Goal: Task Accomplishment & Management: Manage account settings

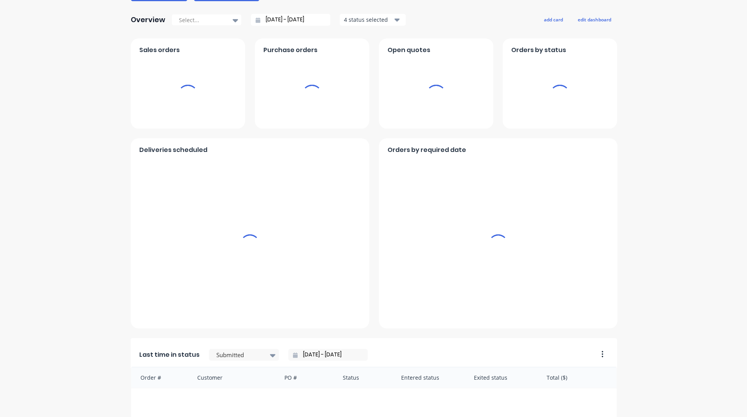
scroll to position [272, 0]
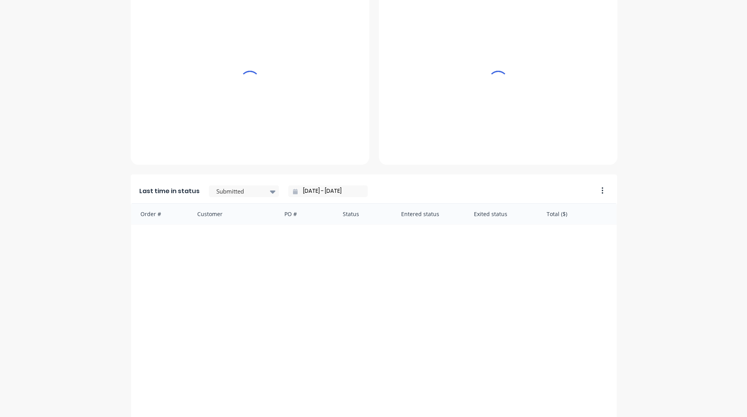
click at [326, 197] on div "Last time in status Submitted [DATE] - [DATE]" at bounding box center [362, 189] width 462 height 29
click at [327, 193] on input "[DATE] - [DATE]" at bounding box center [330, 191] width 67 height 12
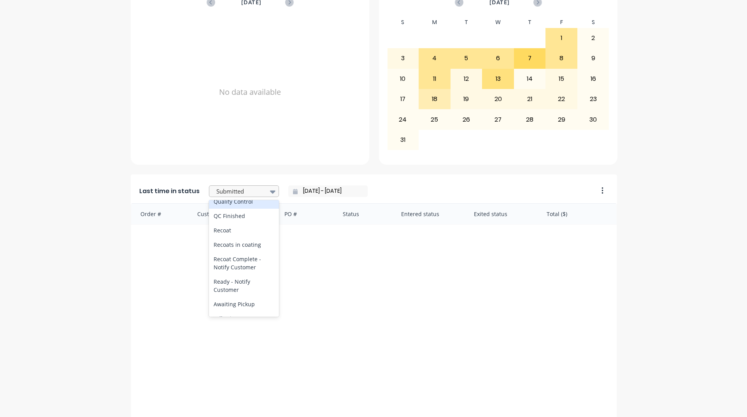
scroll to position [350, 0]
click at [334, 191] on input "[DATE] - [DATE]" at bounding box center [330, 191] width 67 height 12
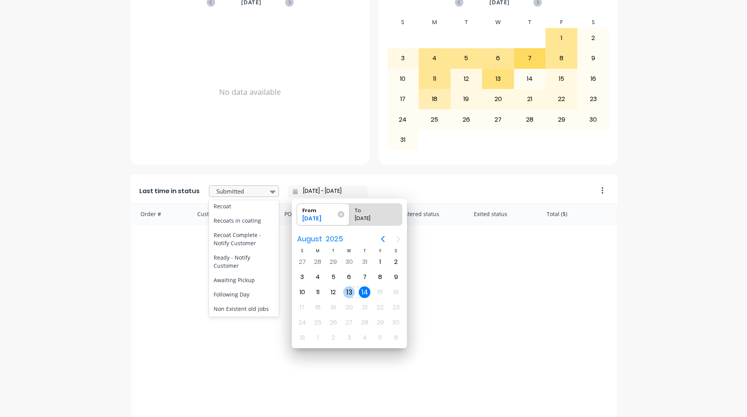
click at [355, 295] on div "13" at bounding box center [349, 292] width 16 height 15
type input "[DATE] - [DATE]"
radio input "false"
radio input "true"
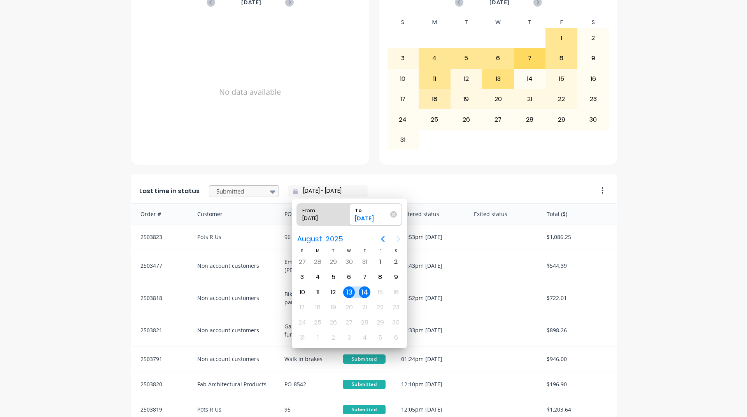
click at [247, 191] on div at bounding box center [239, 192] width 49 height 10
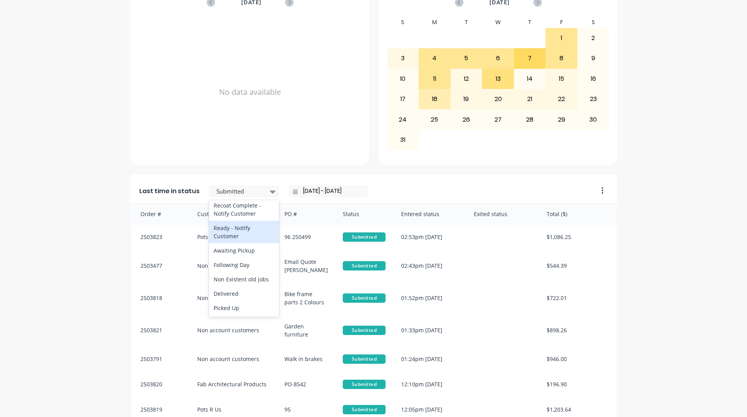
scroll to position [404, 0]
click at [249, 233] on div "Ready - Notify Customer" at bounding box center [244, 232] width 70 height 23
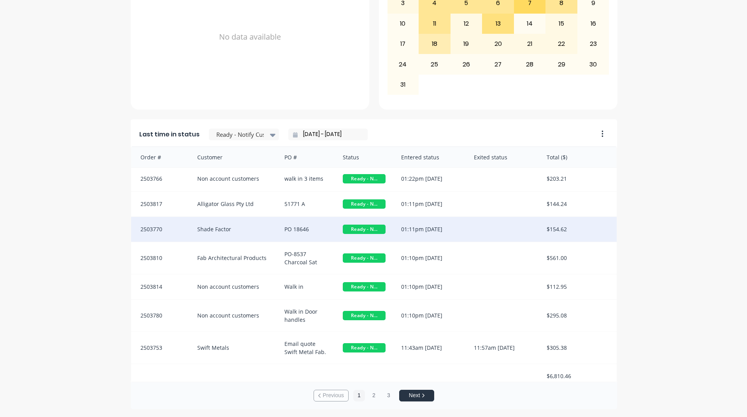
scroll to position [0, 0]
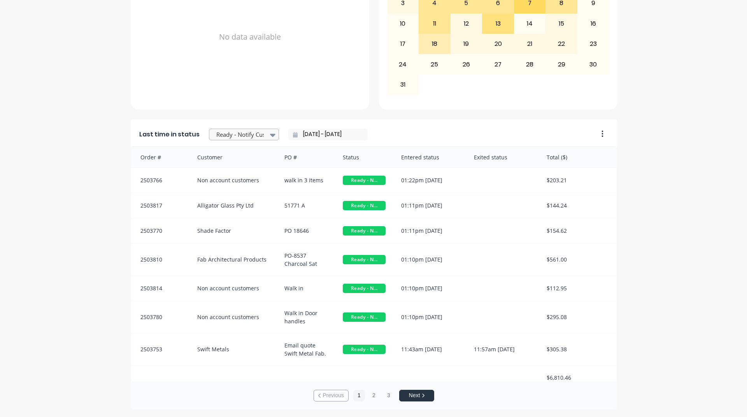
click at [267, 133] on div at bounding box center [273, 134] width 12 height 13
click at [246, 177] on div "Coating" at bounding box center [244, 170] width 70 height 14
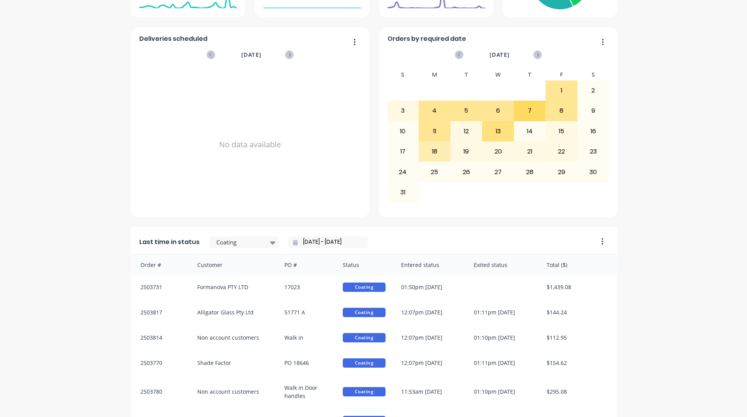
scroll to position [211, 0]
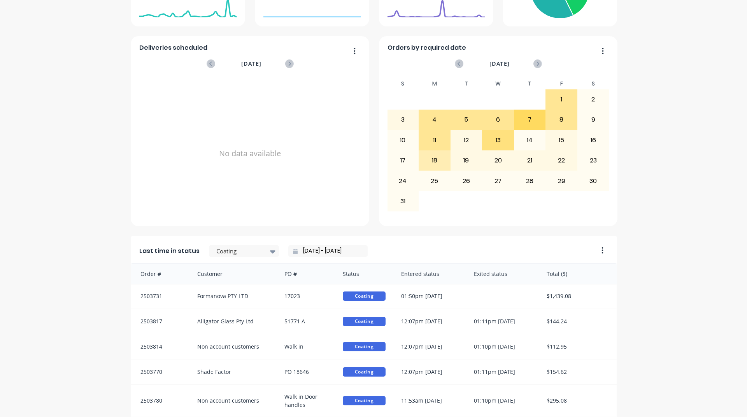
click at [332, 252] on input "[DATE] - [DATE]" at bounding box center [330, 251] width 67 height 12
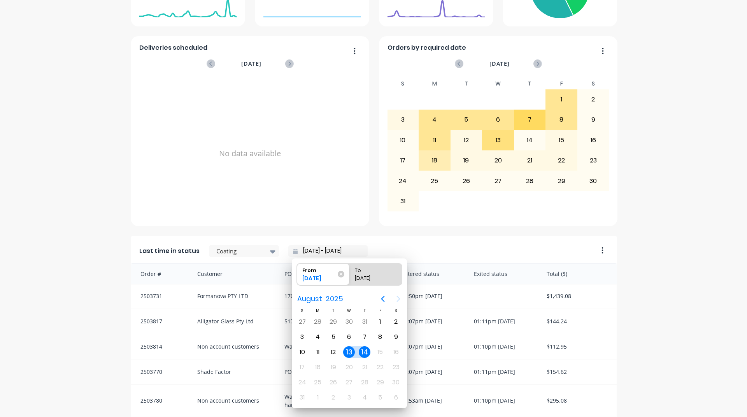
click at [367, 353] on div "14" at bounding box center [365, 352] width 12 height 12
type input "[DATE] - [DATE]"
radio input "false"
radio input "true"
click at [367, 353] on div "14" at bounding box center [365, 352] width 12 height 12
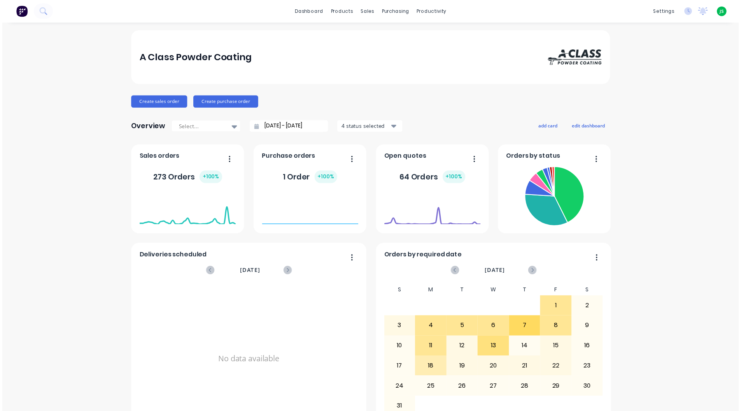
scroll to position [0, 0]
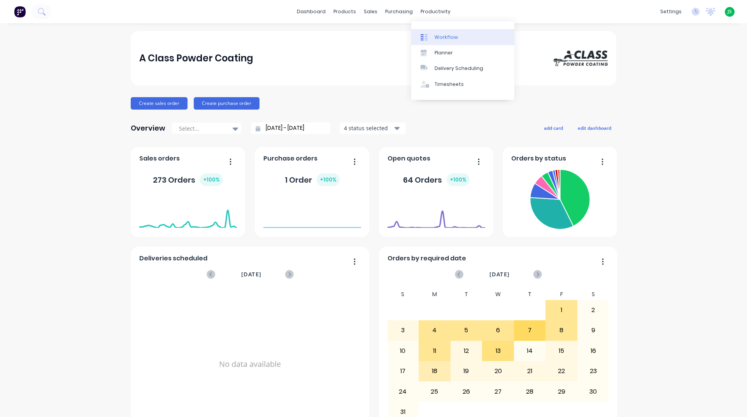
click at [432, 33] on link "Workflow" at bounding box center [462, 37] width 103 height 16
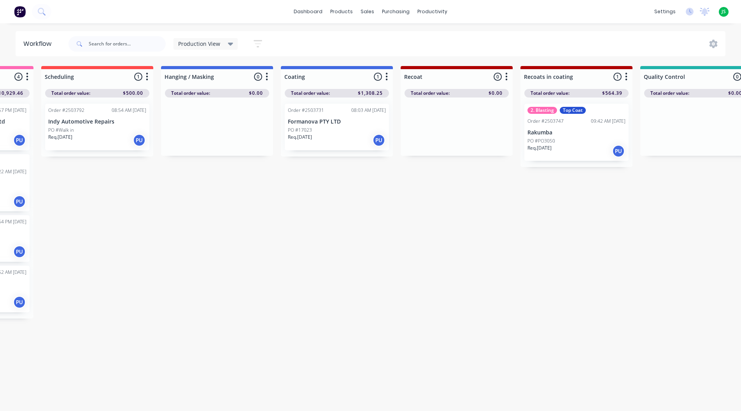
scroll to position [0, 217]
click at [532, 137] on div "2. Blasting Top Coat Order #2503747 09:42 AM [DATE] Rakumba PO #PO3050 Req. [DA…" at bounding box center [575, 132] width 104 height 57
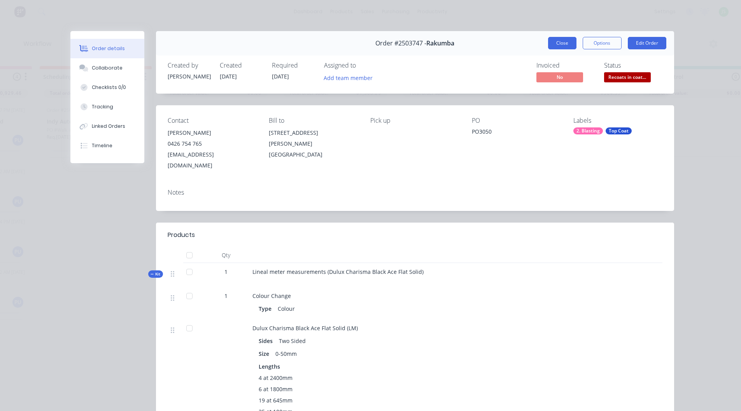
click at [568, 48] on button "Close" at bounding box center [562, 43] width 28 height 12
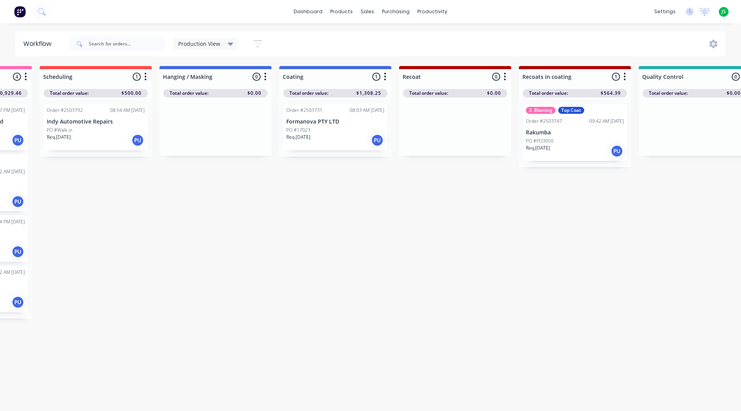
drag, startPoint x: 100, startPoint y: 411, endPoint x: 81, endPoint y: 404, distance: 20.2
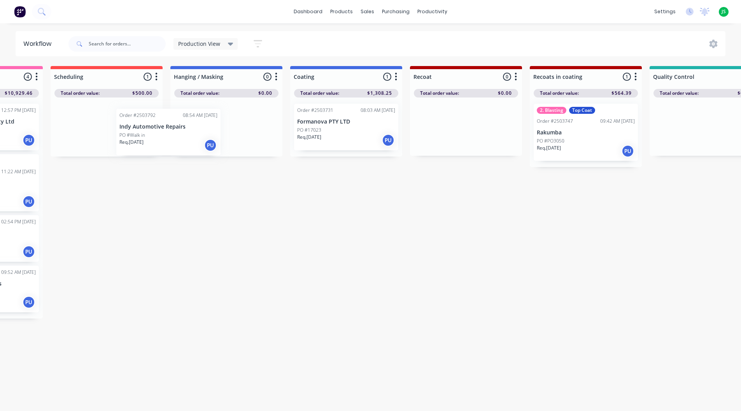
scroll to position [0, 203]
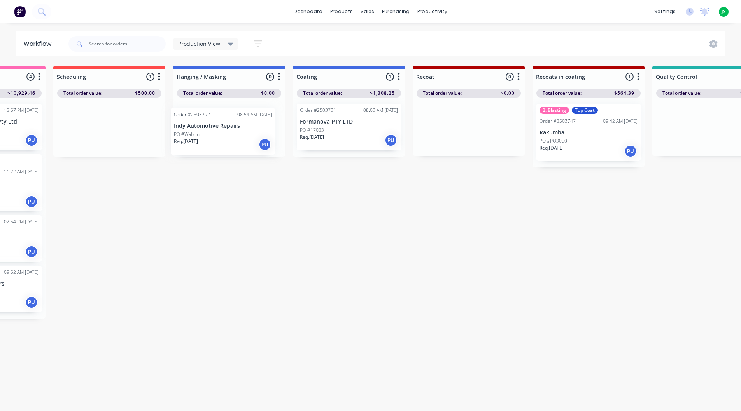
drag, startPoint x: 118, startPoint y: 119, endPoint x: 250, endPoint y: 118, distance: 131.8
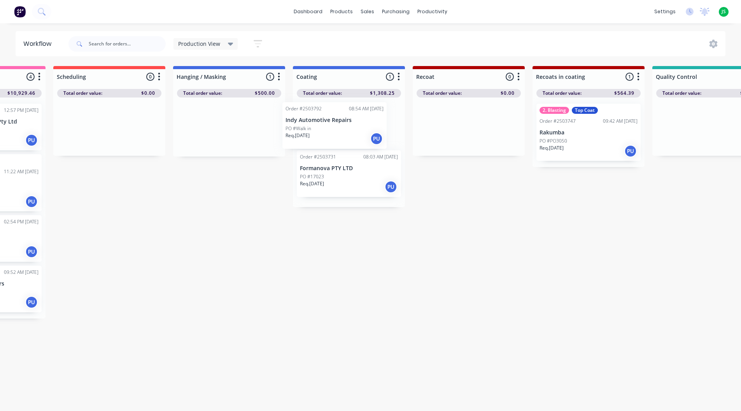
drag, startPoint x: 239, startPoint y: 128, endPoint x: 348, endPoint y: 122, distance: 109.8
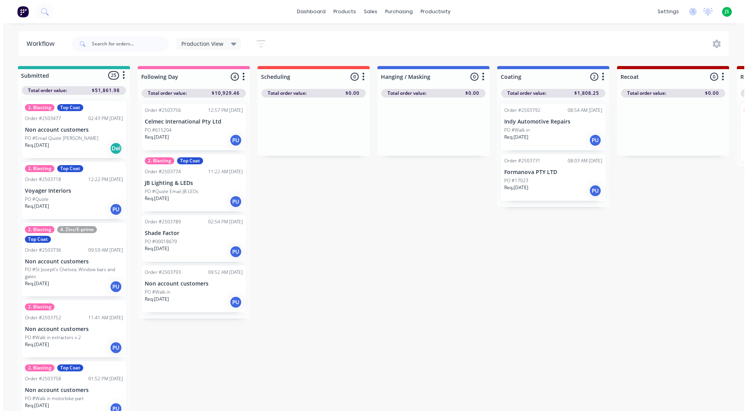
scroll to position [0, 0]
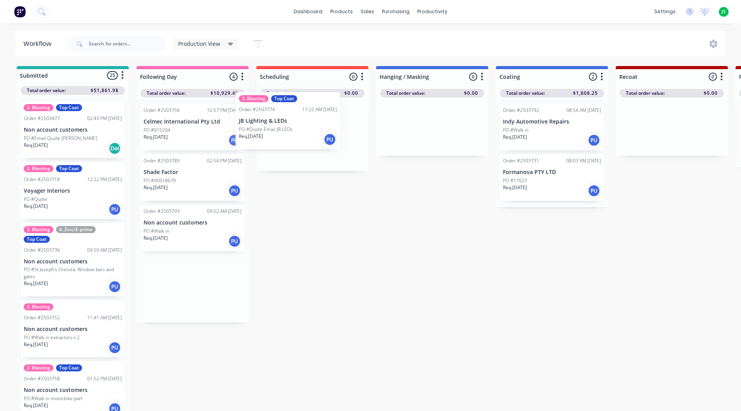
drag, startPoint x: 193, startPoint y: 199, endPoint x: 300, endPoint y: 135, distance: 124.8
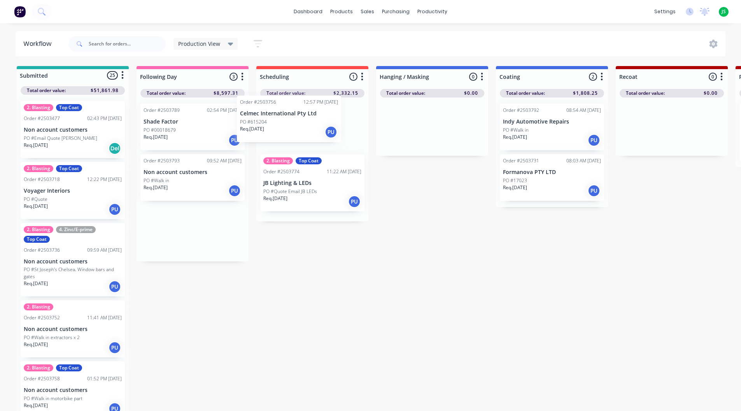
drag, startPoint x: 231, startPoint y: 133, endPoint x: 303, endPoint y: 129, distance: 71.7
click at [197, 184] on div "Req. [DATE] PU" at bounding box center [192, 190] width 98 height 13
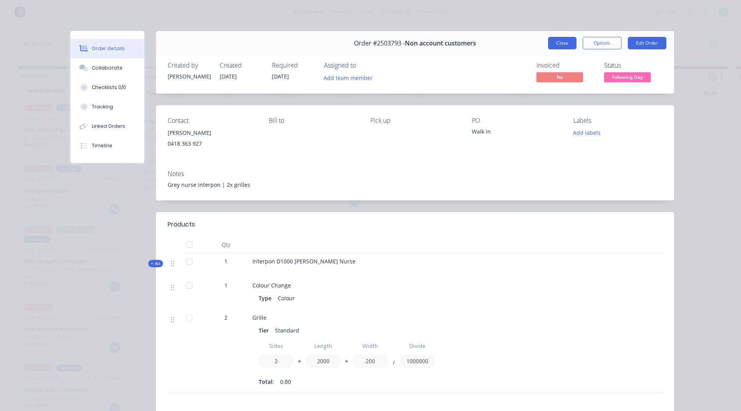
click at [550, 42] on button "Close" at bounding box center [562, 43] width 28 height 12
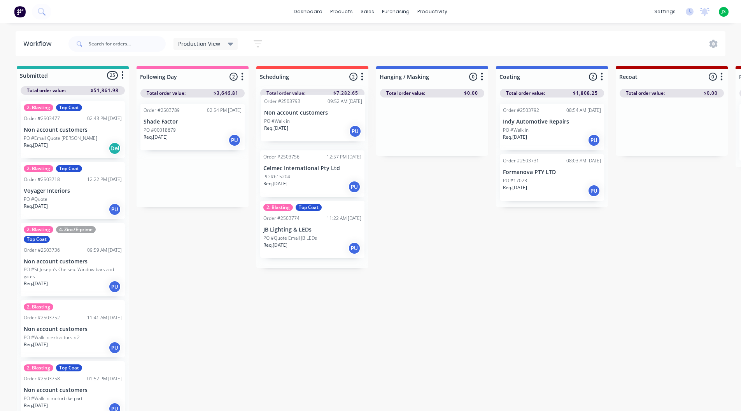
drag, startPoint x: 191, startPoint y: 184, endPoint x: 315, endPoint y: 123, distance: 137.4
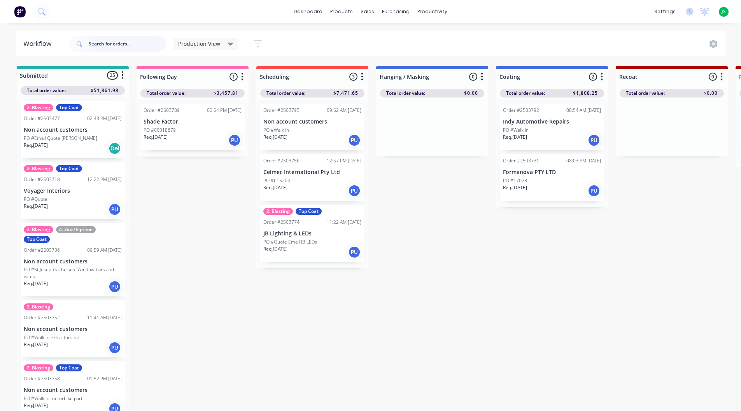
click at [115, 38] on input "text" at bounding box center [127, 44] width 77 height 16
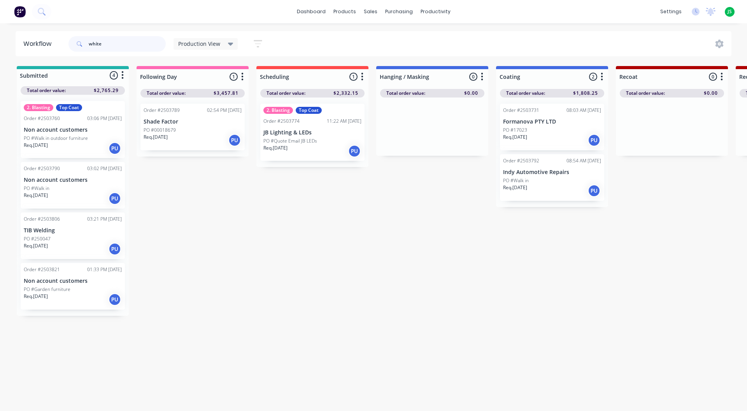
type input "white"
click at [79, 191] on div "PO #Walk in" at bounding box center [73, 188] width 98 height 7
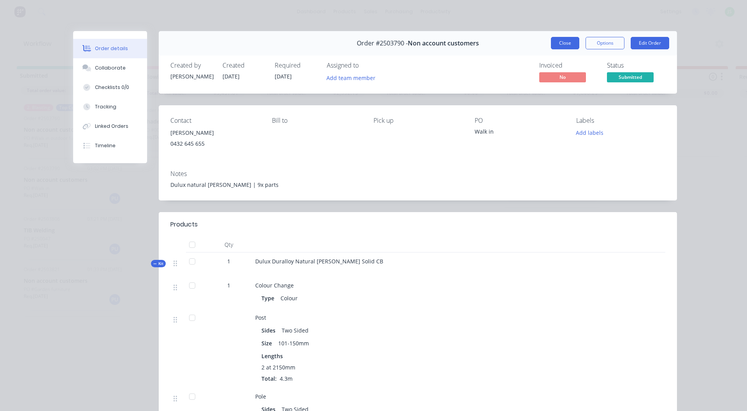
click at [570, 44] on button "Close" at bounding box center [565, 43] width 28 height 12
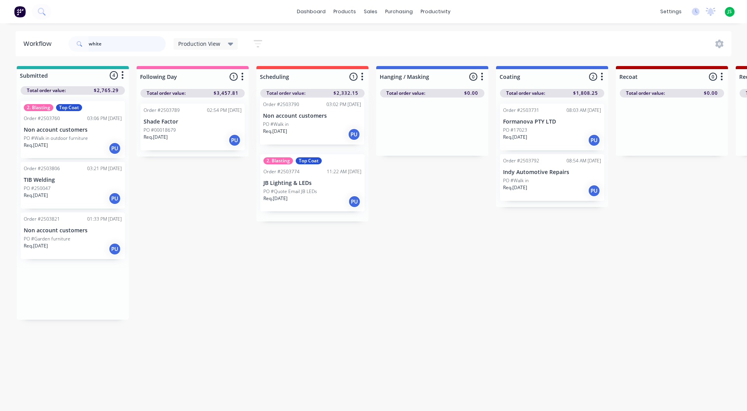
drag, startPoint x: 77, startPoint y: 189, endPoint x: 319, endPoint y: 123, distance: 250.5
click at [72, 200] on div "Req. [DATE] PU" at bounding box center [73, 198] width 98 height 13
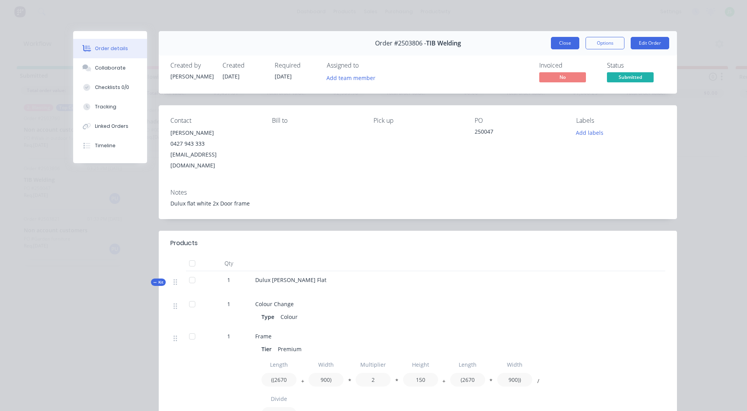
click at [551, 43] on button "Close" at bounding box center [565, 43] width 28 height 12
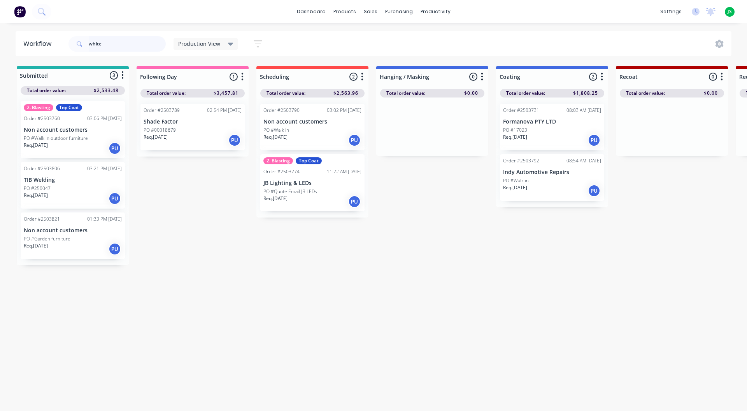
drag, startPoint x: 142, startPoint y: 44, endPoint x: 0, endPoint y: 42, distance: 142.0
click at [0, 43] on div "Workflow white Production View Save new view None edit Production View (Default…" at bounding box center [373, 43] width 747 height 25
type input "c"
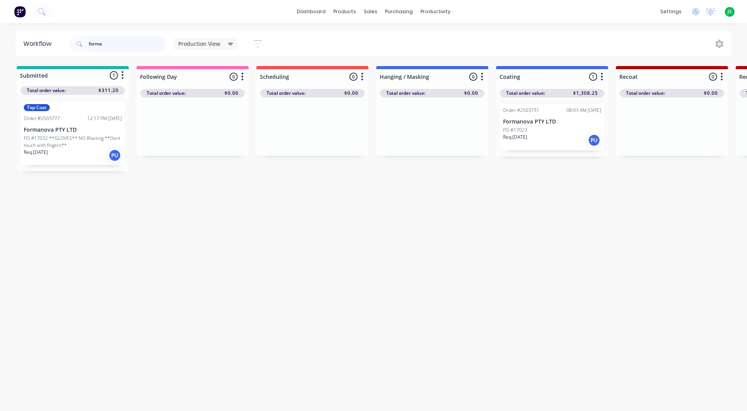
type input "forma"
click at [99, 146] on p "PO #17032 **GLOVES** NO Blasting **Dont touch with fingers**" at bounding box center [73, 142] width 98 height 14
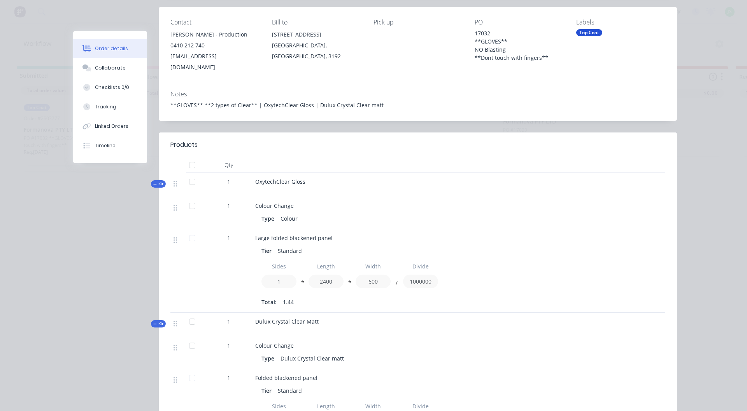
scroll to position [117, 0]
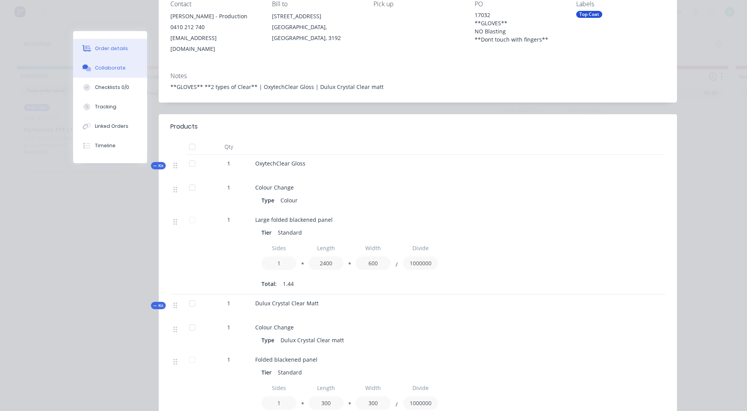
click at [119, 68] on div "Collaborate" at bounding box center [110, 68] width 31 height 7
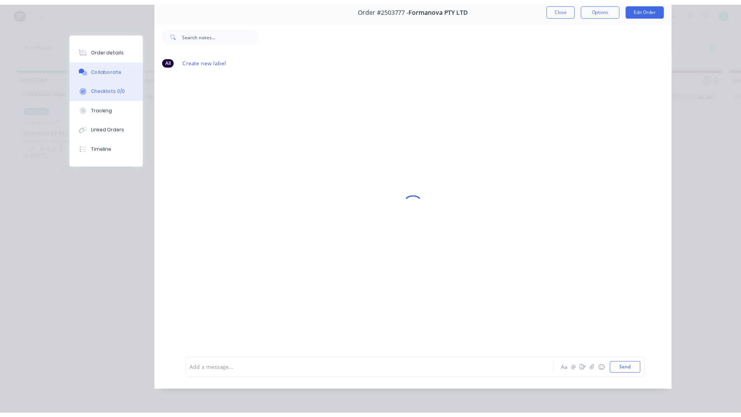
scroll to position [0, 0]
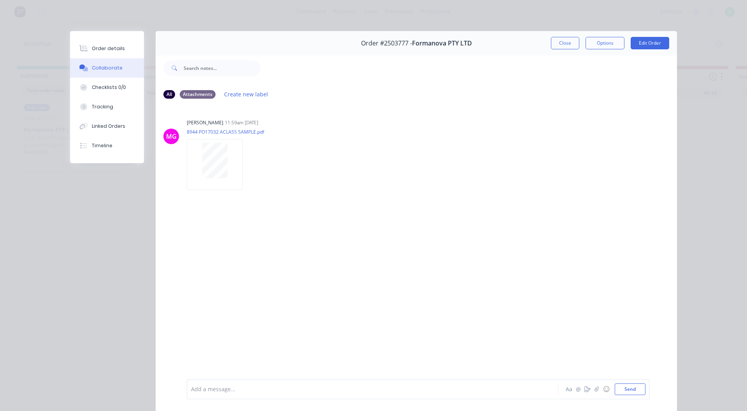
click at [571, 46] on button "Close" at bounding box center [565, 43] width 28 height 12
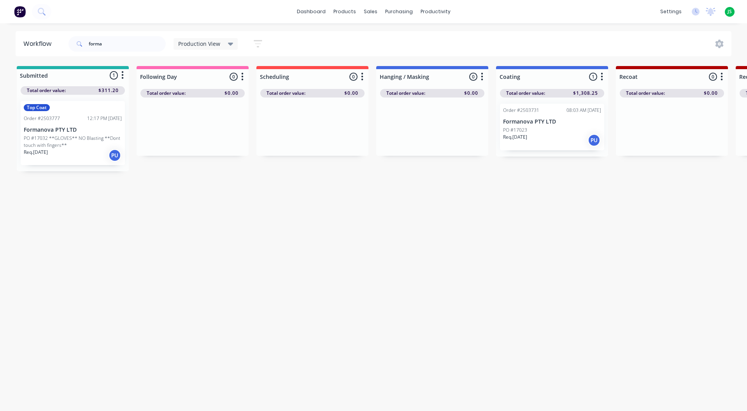
click at [512, 130] on p "PO #17023" at bounding box center [515, 130] width 24 height 7
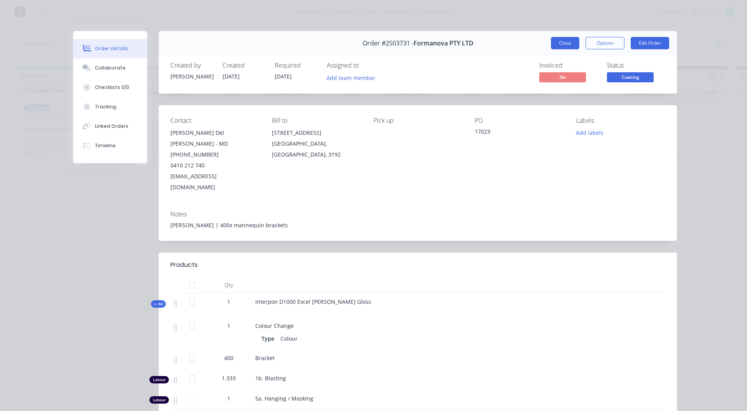
click at [557, 42] on button "Close" at bounding box center [565, 43] width 28 height 12
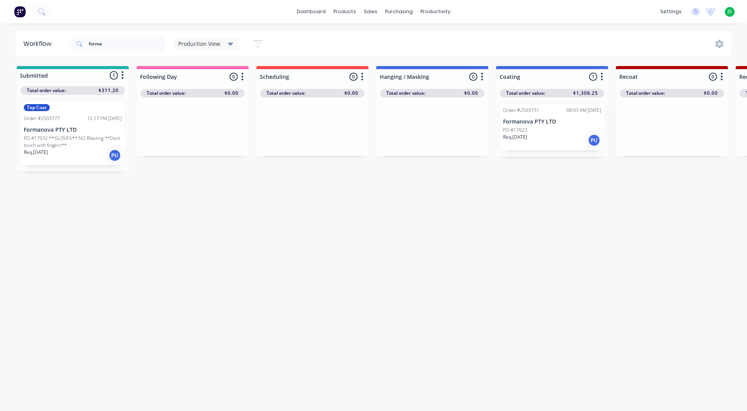
click at [44, 132] on p "Formanova PTY LTD" at bounding box center [73, 130] width 98 height 7
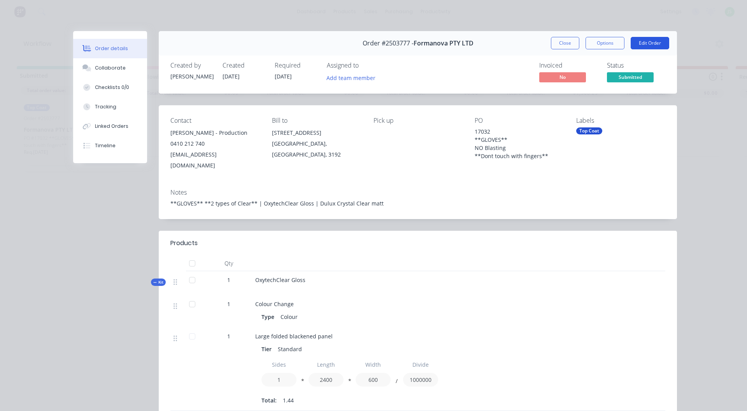
click at [656, 47] on button "Edit Order" at bounding box center [649, 43] width 38 height 12
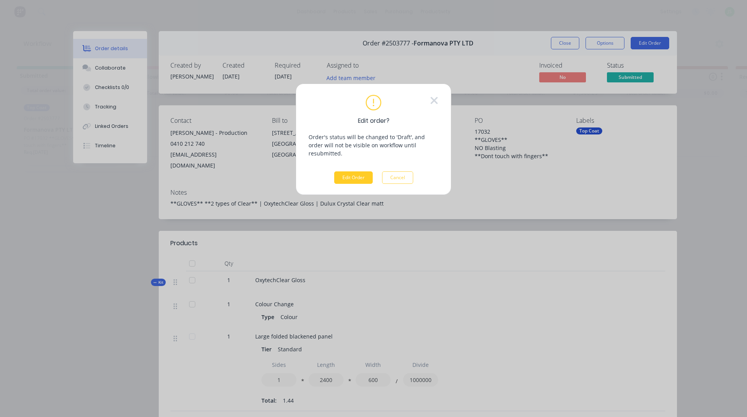
click at [344, 171] on button "Edit Order" at bounding box center [353, 177] width 38 height 12
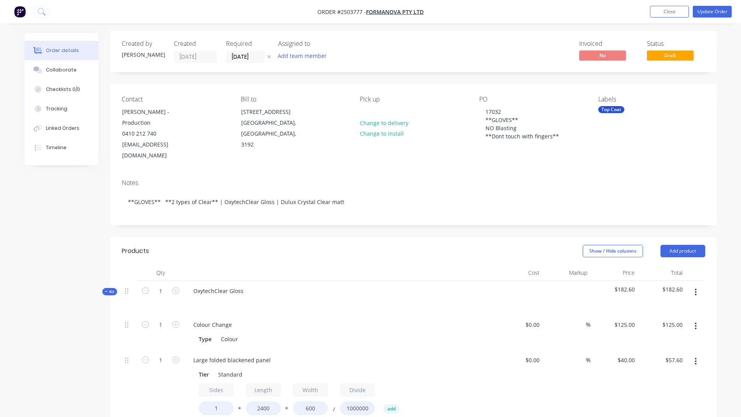
scroll to position [233, 0]
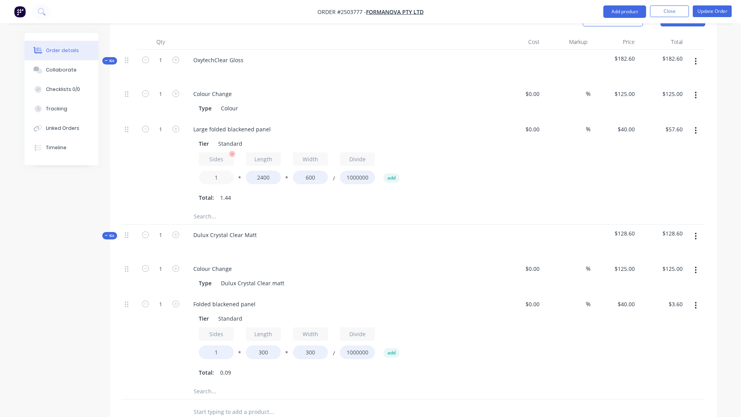
click at [229, 171] on input "1" at bounding box center [216, 178] width 35 height 14
type input "2"
type input "$115.20"
click at [163, 179] on div "1" at bounding box center [160, 164] width 47 height 90
click at [168, 100] on input "1" at bounding box center [160, 94] width 20 height 12
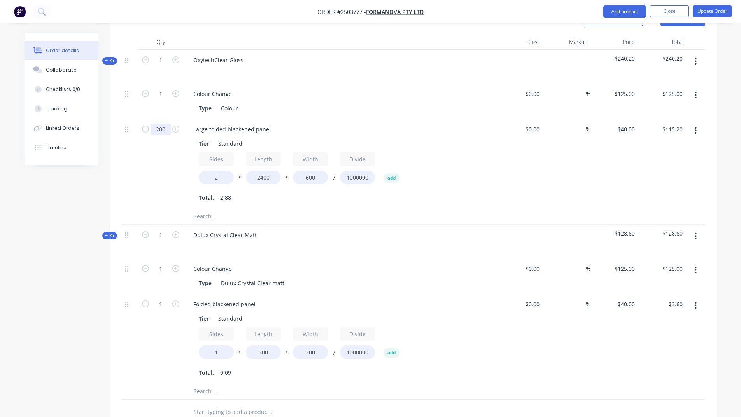
type input "200"
type input "$23,040.00"
click at [165, 149] on div "200" at bounding box center [160, 164] width 47 height 90
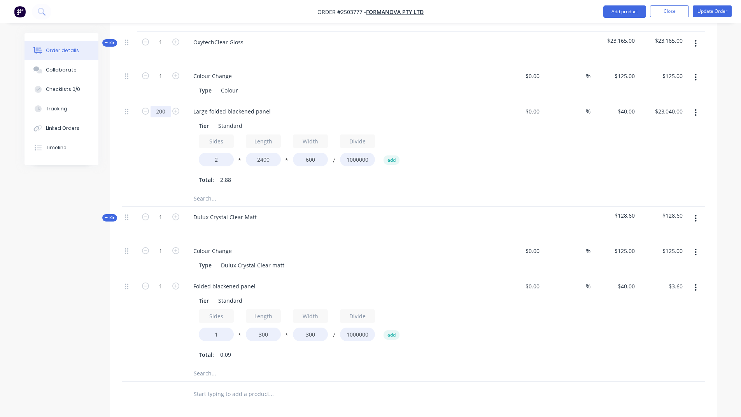
scroll to position [234, 0]
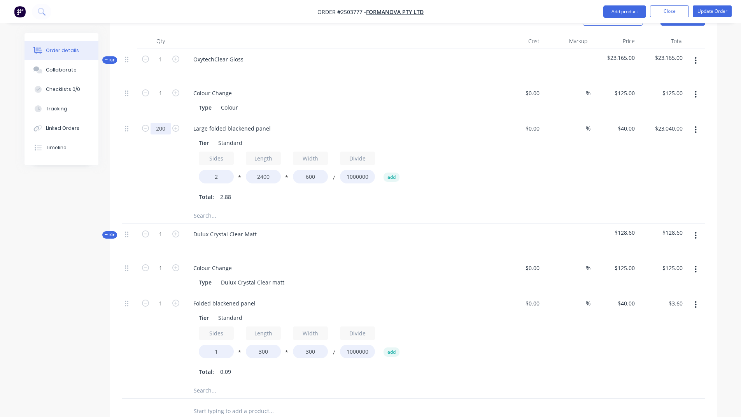
click at [167, 99] on input "200" at bounding box center [160, 93] width 20 height 12
type input "1"
click at [158, 153] on div "1" at bounding box center [160, 163] width 47 height 90
type input "$115.20"
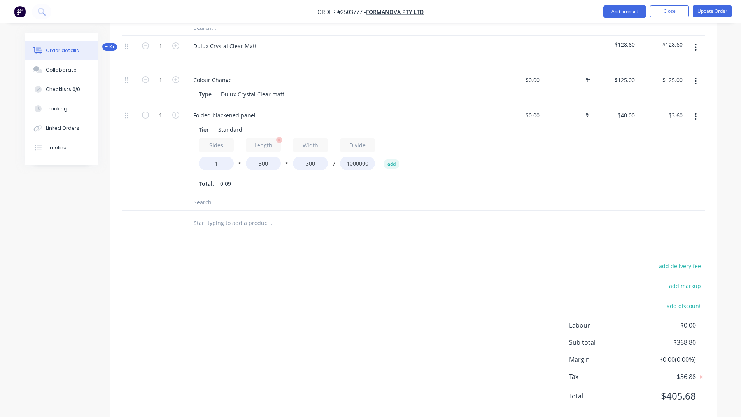
scroll to position [429, 0]
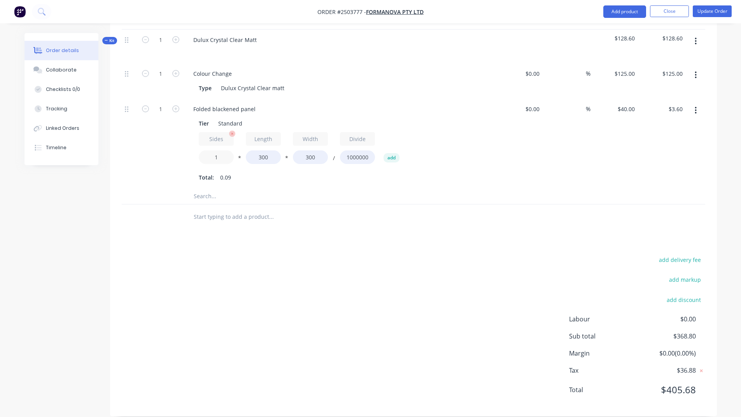
click at [226, 150] on input "1" at bounding box center [216, 157] width 35 height 14
type input "2"
type input "$7.20"
click at [263, 189] on input "text" at bounding box center [271, 197] width 156 height 16
click at [223, 150] on input "2" at bounding box center [216, 157] width 35 height 14
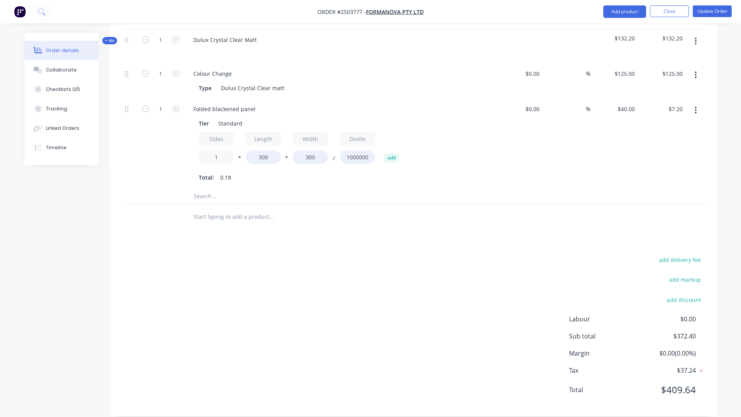
type input "1"
type input "$3.60"
click at [240, 177] on div "Folded blackened panel Tier Standard Sides 1 * Length 300 * Width 300 / Divide …" at bounding box center [339, 144] width 311 height 90
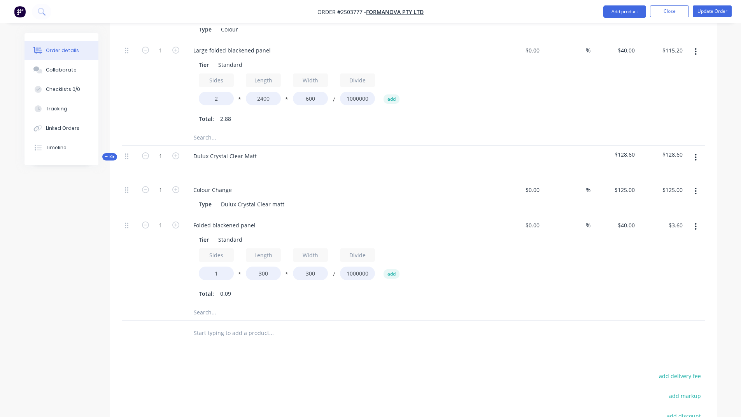
scroll to position [312, 0]
click at [220, 92] on input "2" at bounding box center [216, 99] width 35 height 14
type input "1"
type input "$57.60"
click at [321, 305] on input "text" at bounding box center [271, 313] width 156 height 16
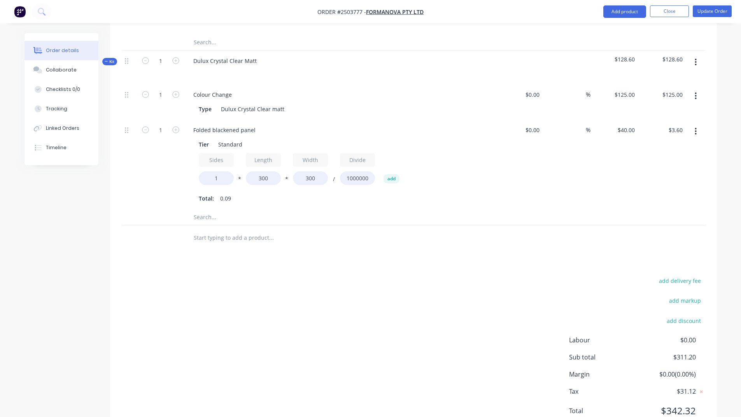
scroll to position [390, 0]
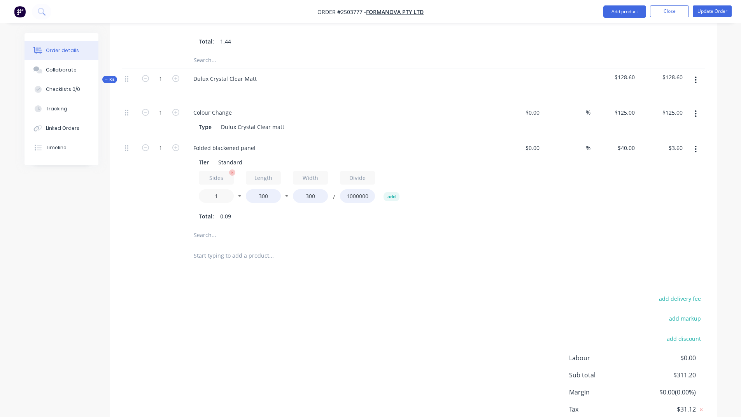
click at [230, 189] on input "1" at bounding box center [216, 196] width 35 height 14
type input "2"
type input "$7.20"
click at [269, 215] on div "Folded blackened panel Tier Standard Sides 2 * Length 300 * Width 300 / Divide …" at bounding box center [339, 183] width 311 height 90
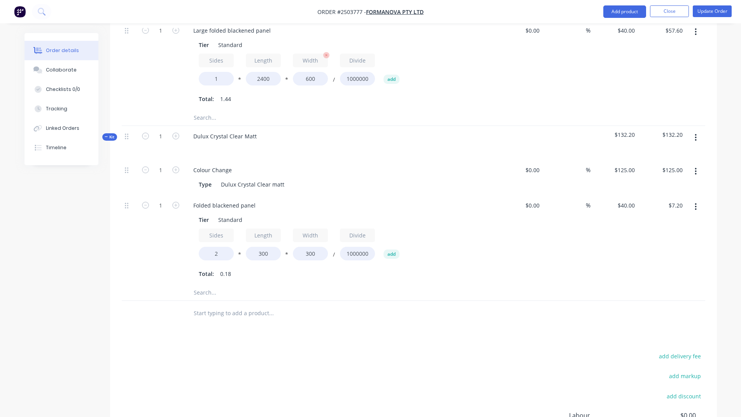
scroll to position [234, 0]
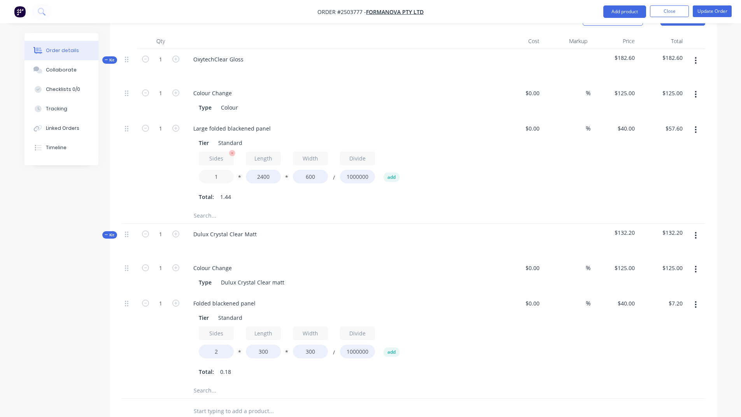
click at [220, 170] on input "1" at bounding box center [216, 177] width 35 height 14
type input "2"
type input "$115.20"
click at [258, 196] on div "Large folded blackened panel Tier Standard Sides 2 * Length 2400 * Width 600 / …" at bounding box center [339, 163] width 311 height 90
click at [711, 12] on button "Update Order" at bounding box center [712, 11] width 39 height 12
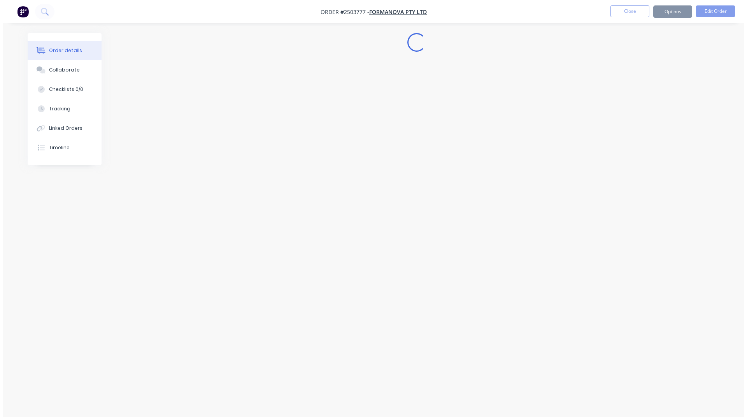
scroll to position [0, 0]
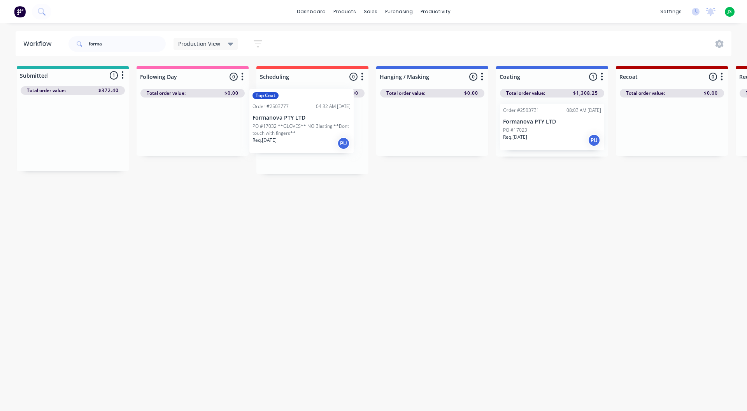
drag, startPoint x: 81, startPoint y: 146, endPoint x: 312, endPoint y: 133, distance: 231.0
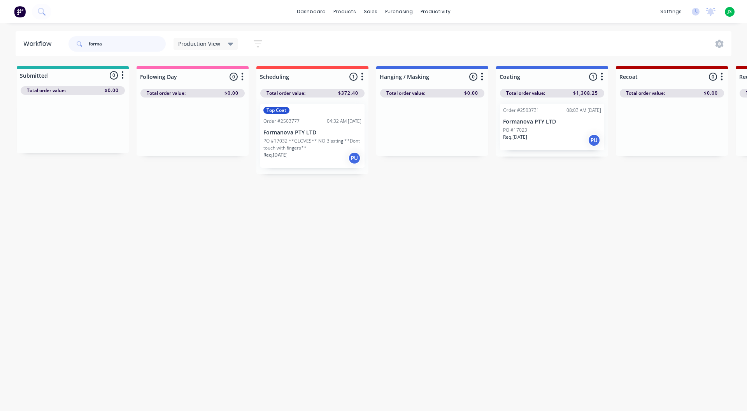
drag, startPoint x: 114, startPoint y: 42, endPoint x: 76, endPoint y: 45, distance: 38.2
click at [76, 45] on div "forma" at bounding box center [116, 44] width 97 height 16
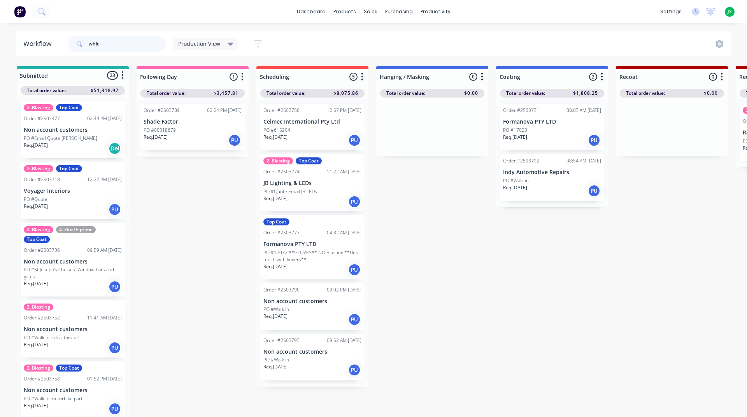
type input "white"
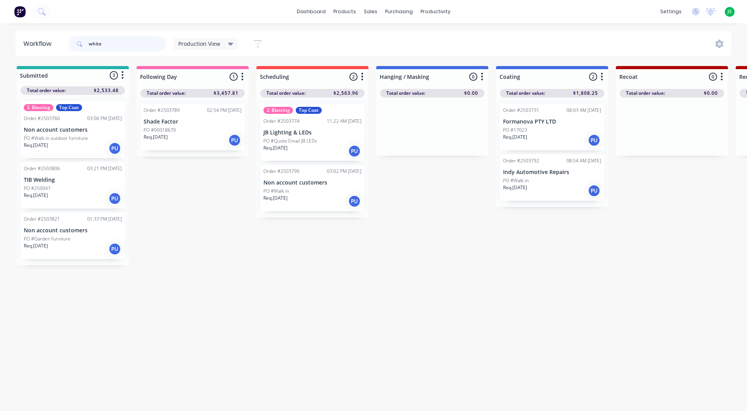
drag, startPoint x: 108, startPoint y: 45, endPoint x: 59, endPoint y: 48, distance: 48.7
click at [59, 48] on header "Workflow white Production View Save new view None edit Production View (Default…" at bounding box center [374, 43] width 716 height 25
type input "forma"
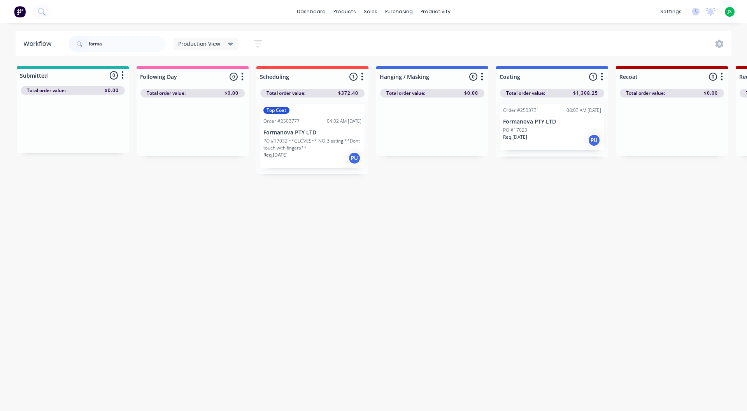
click at [332, 154] on div "Req. [DATE] PU" at bounding box center [312, 158] width 98 height 13
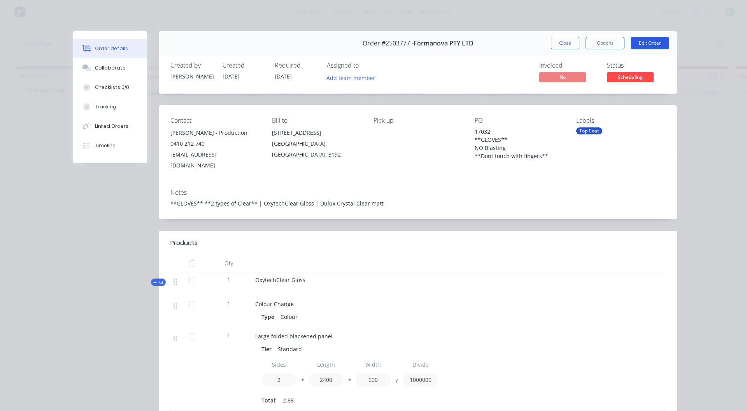
click at [654, 45] on button "Edit Order" at bounding box center [649, 43] width 38 height 12
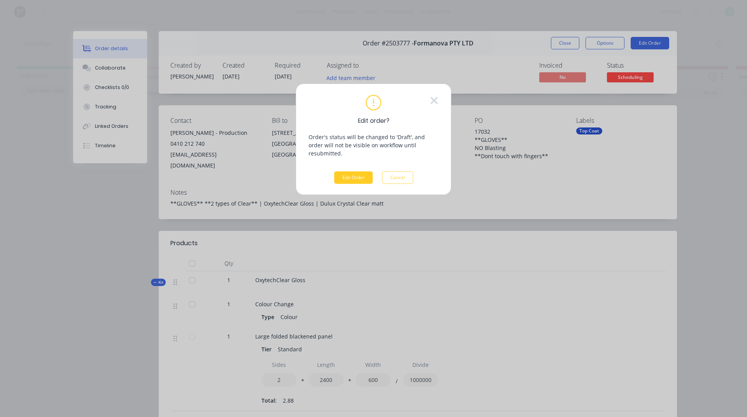
click at [350, 171] on button "Edit Order" at bounding box center [353, 177] width 38 height 12
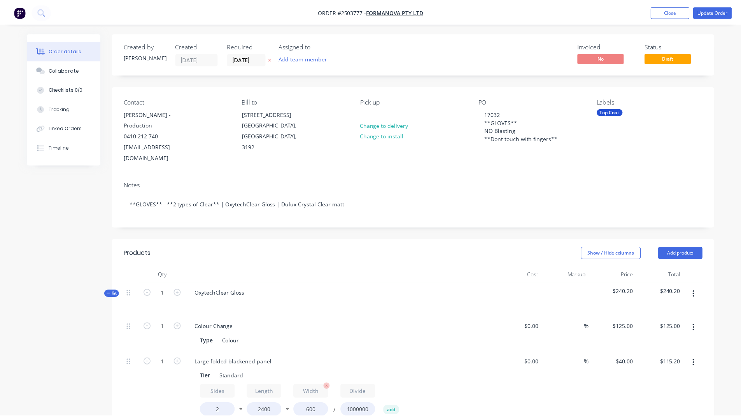
scroll to position [194, 0]
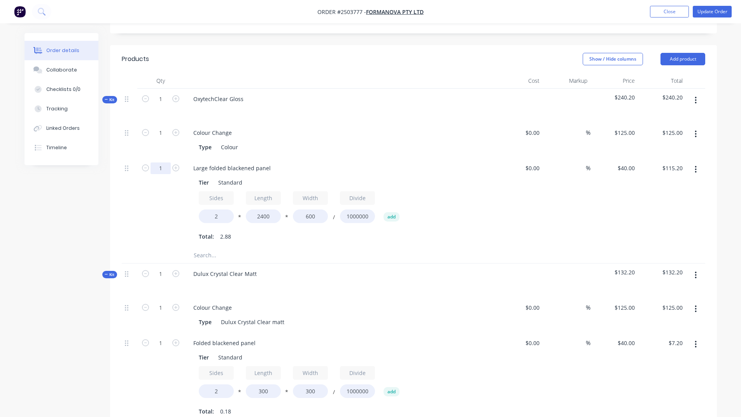
click at [168, 139] on input "1" at bounding box center [160, 133] width 20 height 12
type input "200"
type input "$23,040.00"
click at [150, 193] on div "200" at bounding box center [160, 203] width 47 height 90
click at [168, 139] on input "200" at bounding box center [160, 133] width 20 height 12
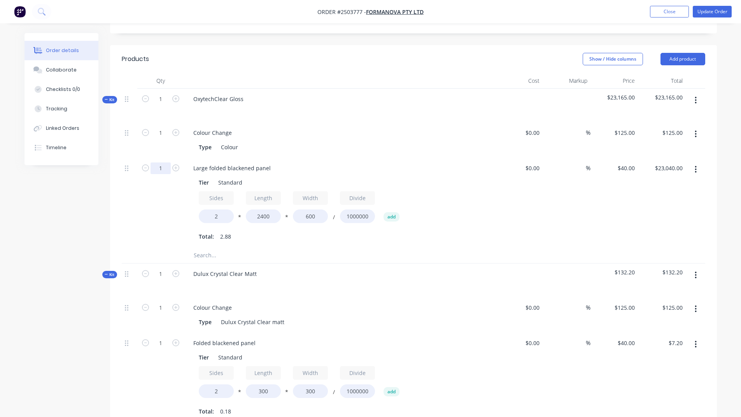
type input "1"
type input "$115.20"
click at [168, 222] on div "1" at bounding box center [160, 203] width 47 height 90
click at [703, 9] on button "Update Order" at bounding box center [712, 12] width 39 height 12
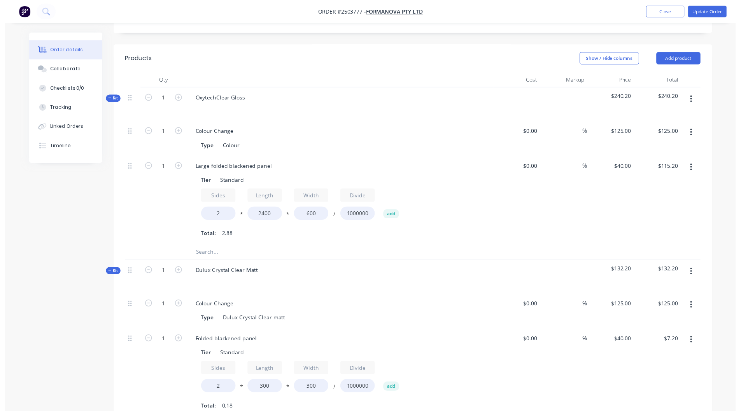
scroll to position [0, 0]
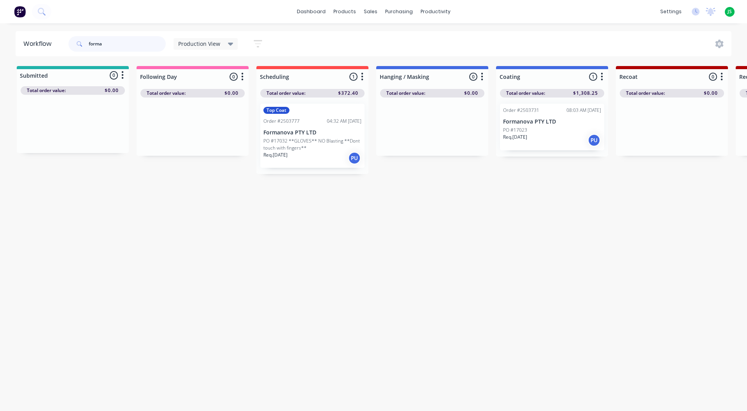
drag, startPoint x: 97, startPoint y: 43, endPoint x: 0, endPoint y: 30, distance: 97.8
click at [15, 36] on div "Workflow forma Production View Save new view None edit Production View (Default…" at bounding box center [373, 43] width 747 height 25
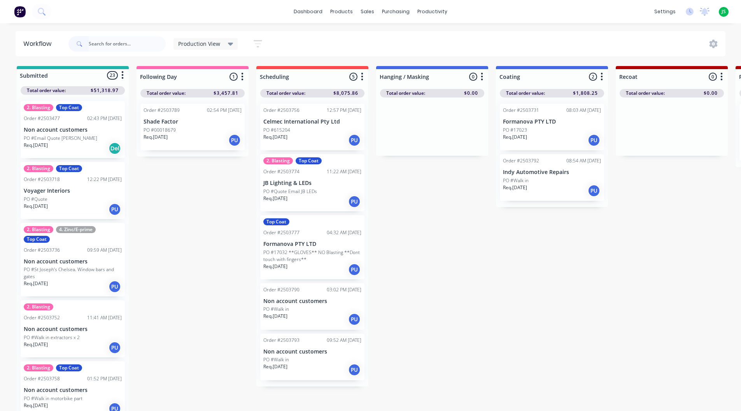
click at [305, 302] on p "Non account customers" at bounding box center [312, 301] width 98 height 7
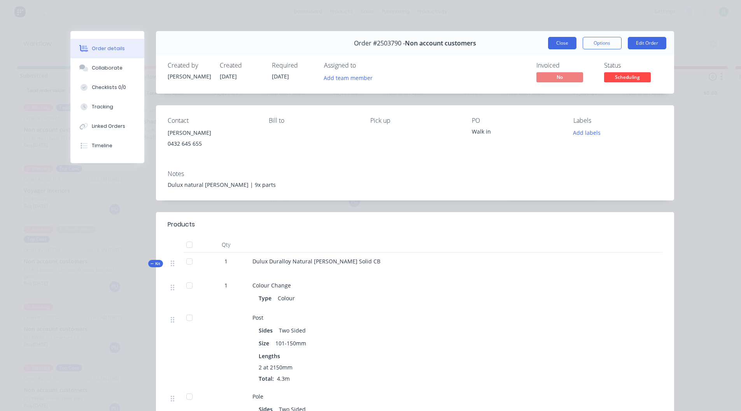
click at [567, 48] on button "Close" at bounding box center [562, 43] width 28 height 12
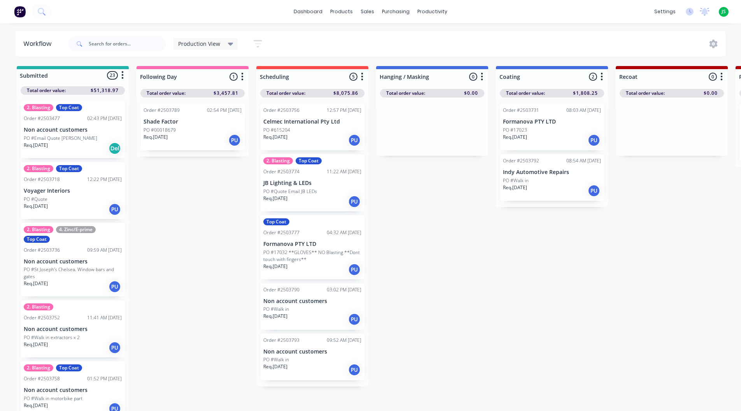
click at [292, 359] on div "PO #Walk in" at bounding box center [312, 360] width 98 height 7
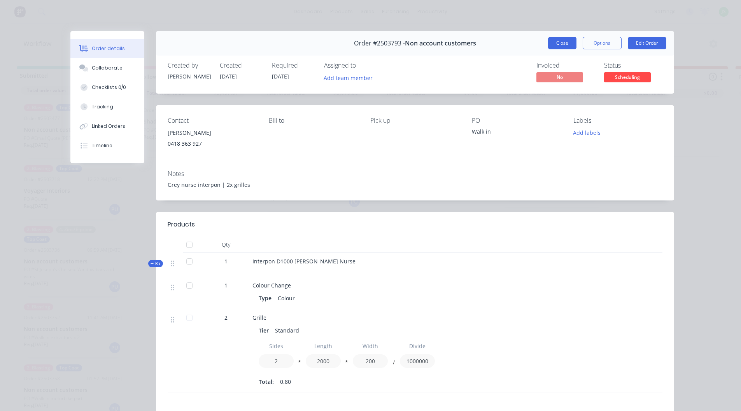
click at [559, 39] on button "Close" at bounding box center [562, 43] width 28 height 12
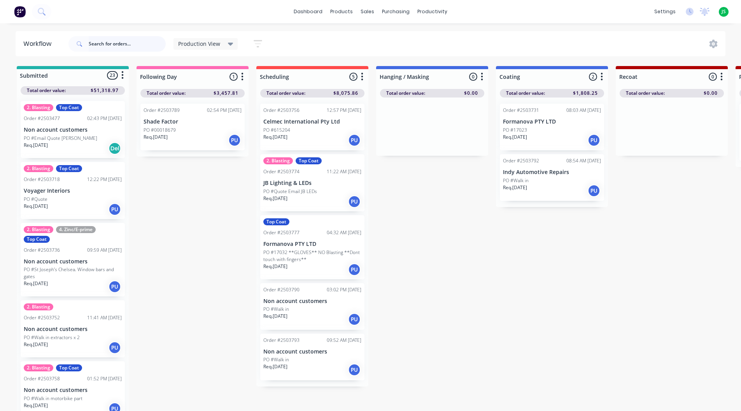
click at [121, 46] on input "text" at bounding box center [127, 44] width 77 height 16
type input "fab"
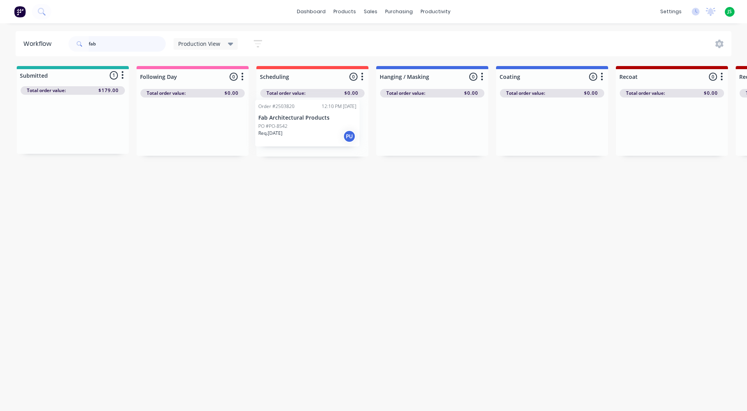
drag, startPoint x: 52, startPoint y: 128, endPoint x: 289, endPoint y: 128, distance: 237.2
drag, startPoint x: 134, startPoint y: 49, endPoint x: 60, endPoint y: 50, distance: 73.9
click at [60, 50] on header "Workflow fab Production View Save new view None edit Production View (Default) …" at bounding box center [374, 43] width 716 height 25
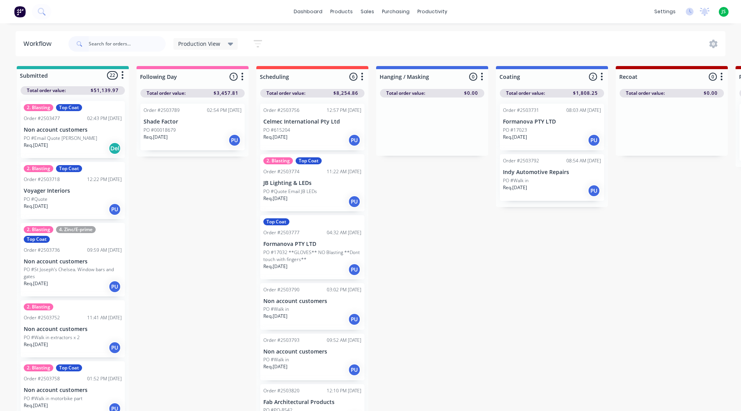
click at [565, 194] on div "Req. [DATE] PU" at bounding box center [552, 190] width 98 height 13
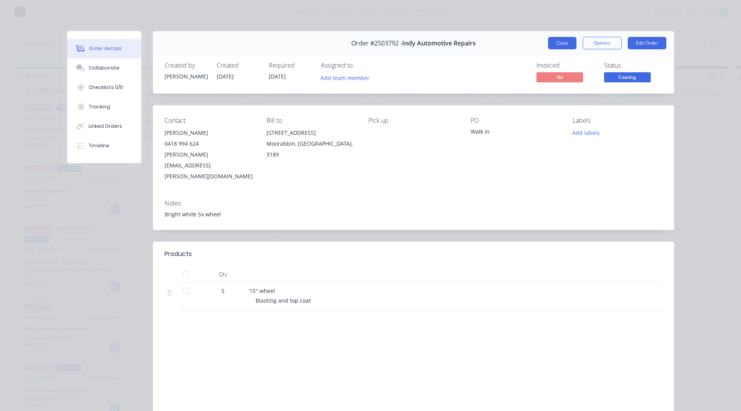
click at [553, 46] on button "Close" at bounding box center [562, 43] width 28 height 12
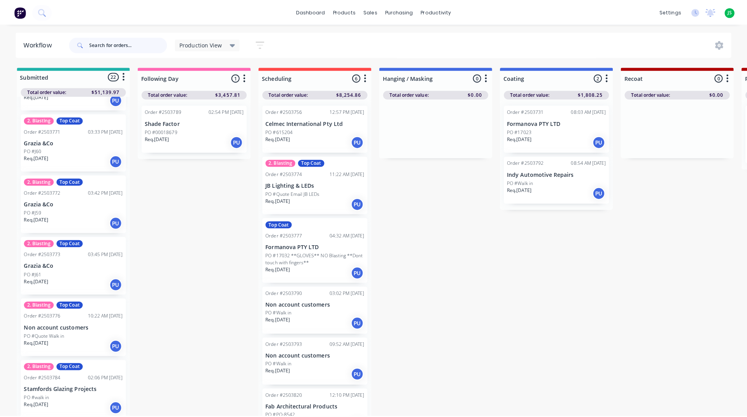
scroll to position [583, 0]
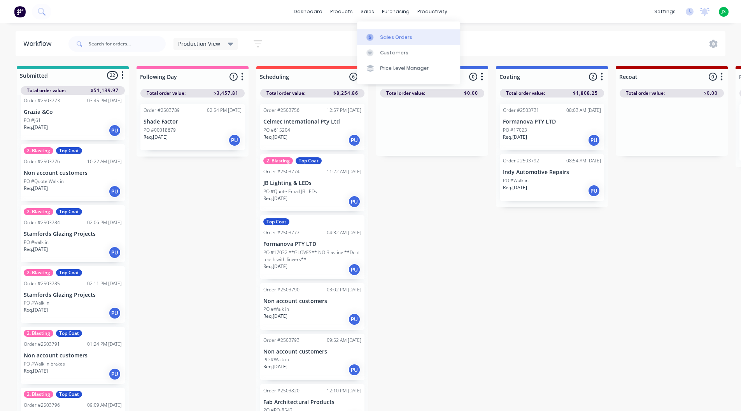
click at [373, 37] on div at bounding box center [372, 37] width 12 height 7
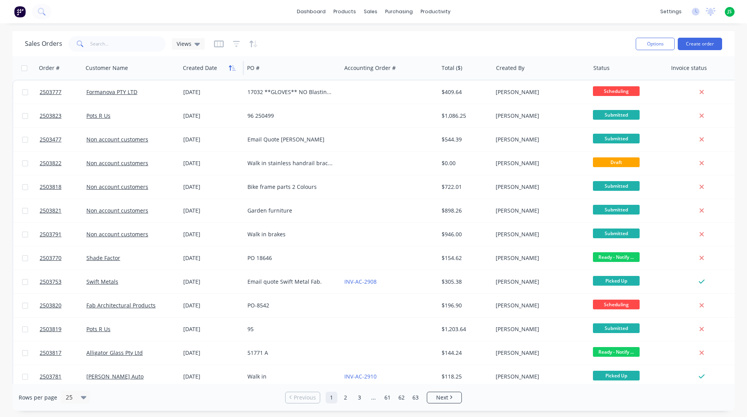
click at [229, 65] on icon "button" at bounding box center [232, 68] width 7 height 6
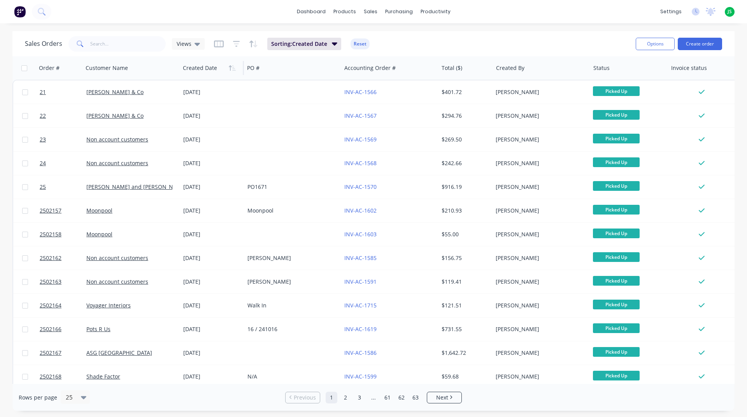
click at [229, 65] on icon "button" at bounding box center [232, 68] width 7 height 6
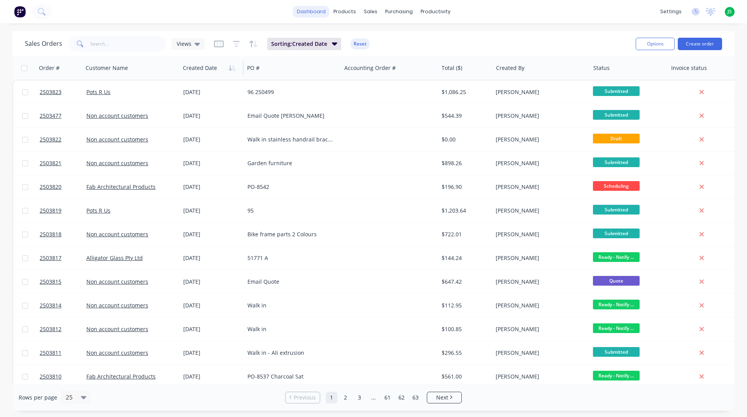
click at [314, 14] on link "dashboard" at bounding box center [311, 12] width 37 height 12
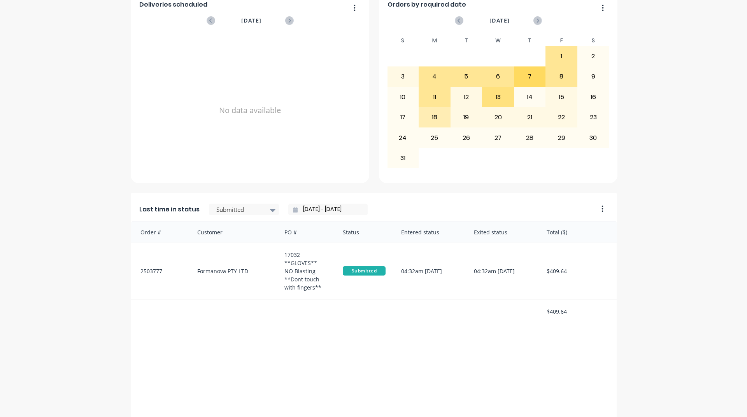
scroll to position [272, 0]
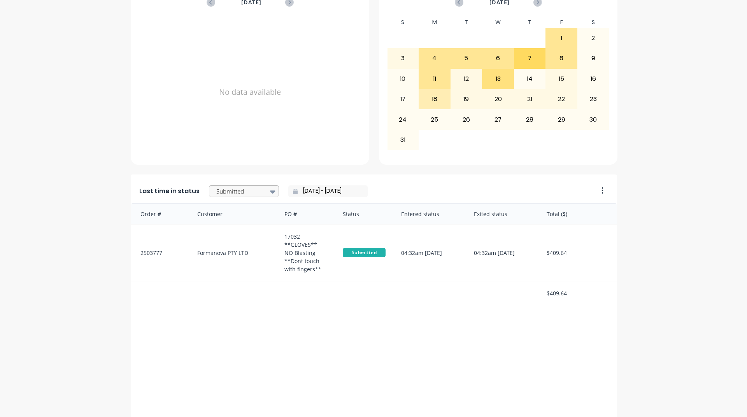
click at [267, 192] on div at bounding box center [273, 191] width 12 height 13
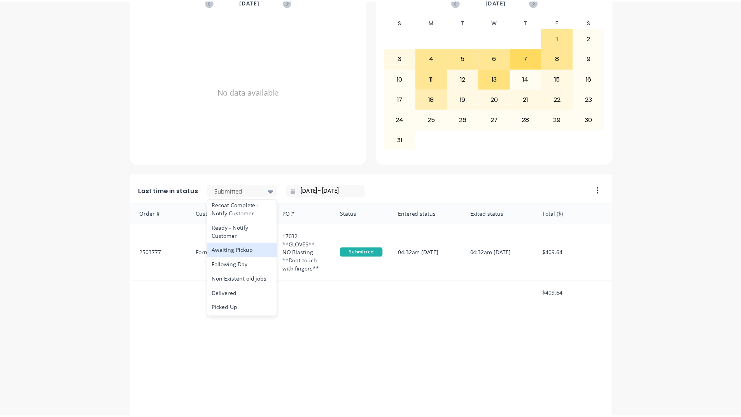
scroll to position [404, 0]
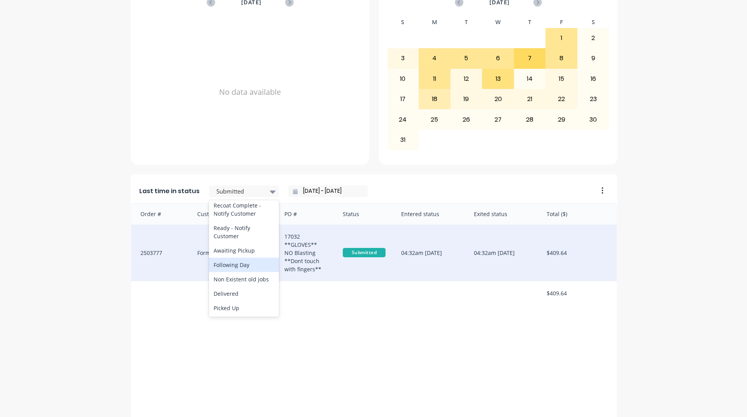
click at [295, 257] on div "17032 **GLOVES** NO Blasting **Dont touch with fingers**" at bounding box center [305, 253] width 58 height 56
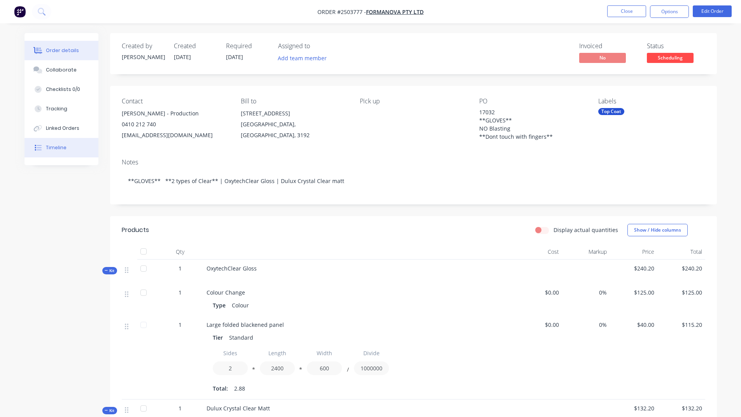
click at [52, 140] on button "Timeline" at bounding box center [61, 147] width 74 height 19
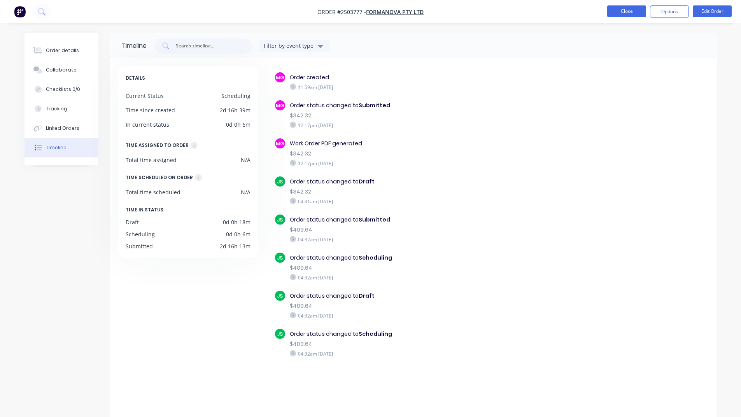
click at [626, 13] on button "Close" at bounding box center [626, 11] width 39 height 12
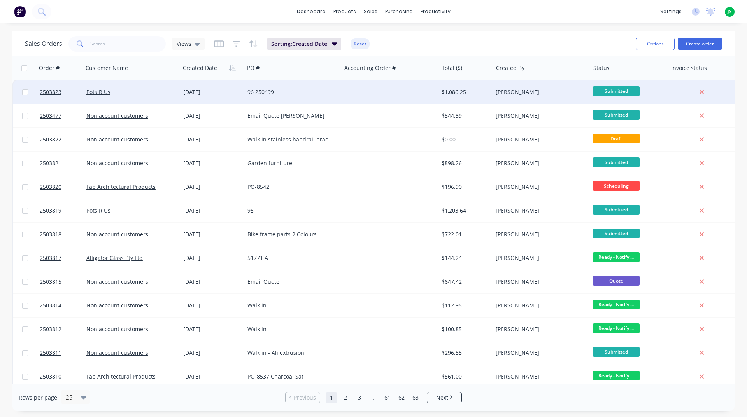
click at [226, 99] on div "[DATE]" at bounding box center [212, 91] width 64 height 23
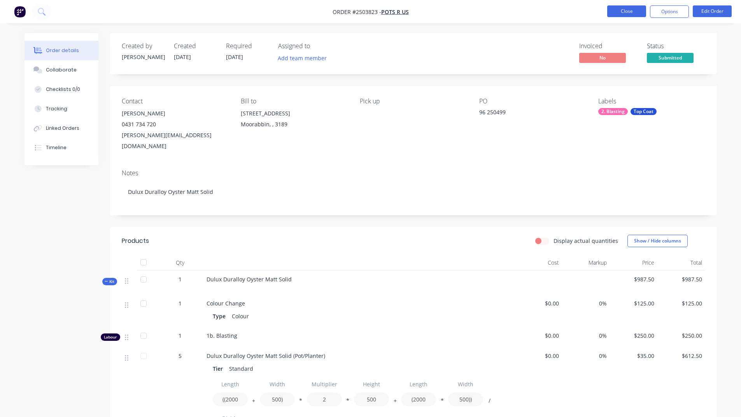
click at [614, 9] on button "Close" at bounding box center [626, 11] width 39 height 12
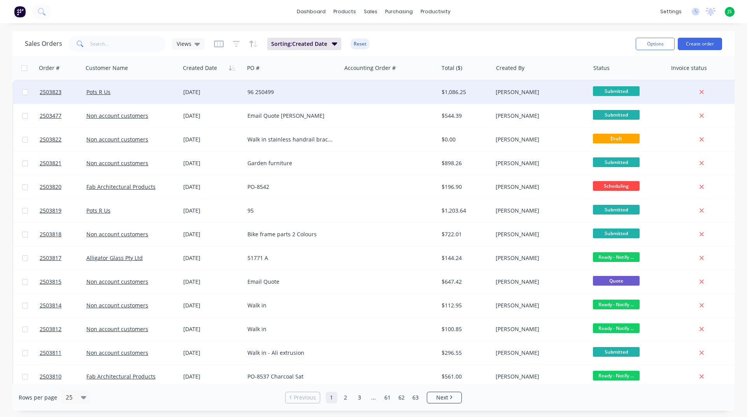
click at [125, 91] on div "Pots R Us" at bounding box center [129, 92] width 86 height 8
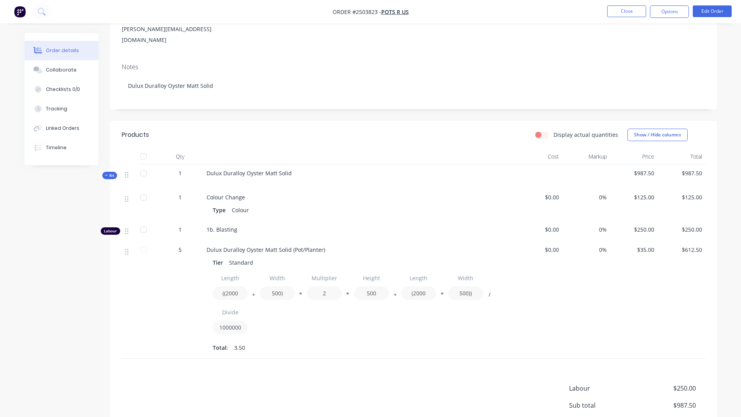
scroll to position [117, 0]
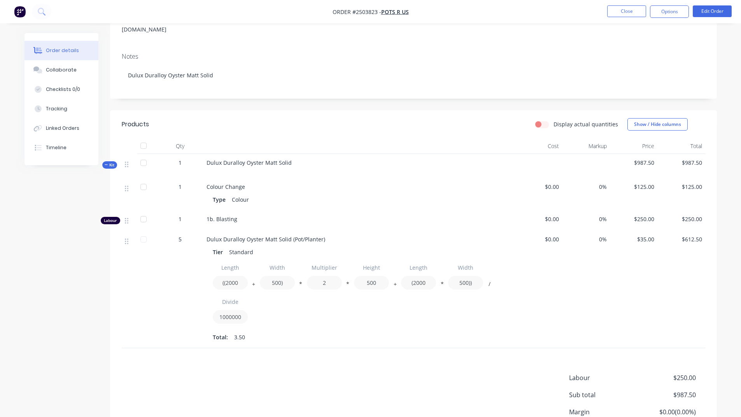
drag, startPoint x: 258, startPoint y: 173, endPoint x: 342, endPoint y: 143, distance: 88.9
click at [342, 154] on div "Dulux Duralloy Oyster Matt Solid" at bounding box center [358, 166] width 311 height 24
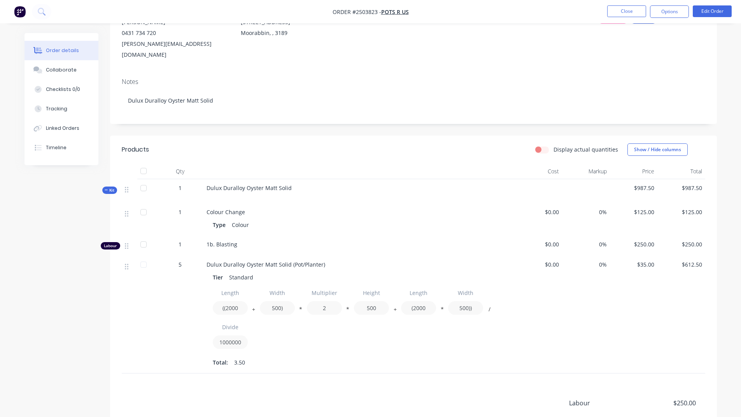
scroll to position [78, 0]
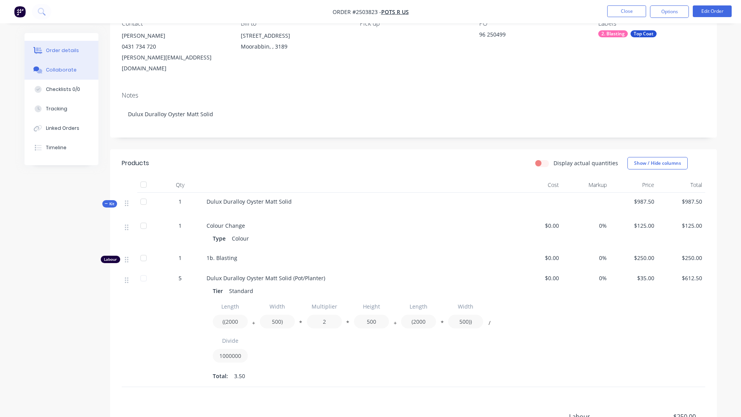
click at [78, 77] on button "Collaborate" at bounding box center [61, 69] width 74 height 19
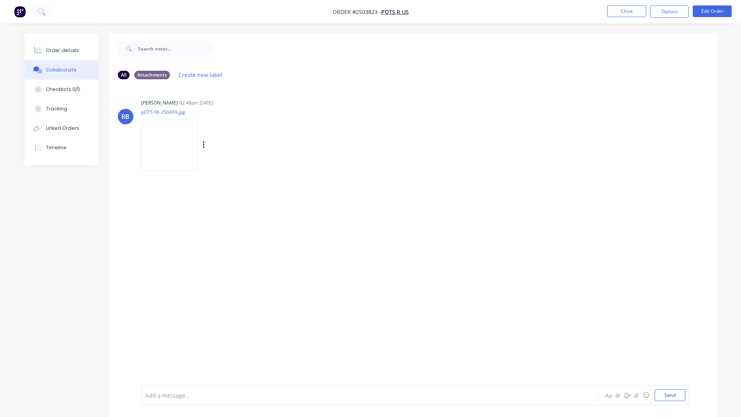
click at [171, 144] on img at bounding box center [169, 144] width 56 height 51
click at [625, 16] on button "Close" at bounding box center [626, 11] width 39 height 12
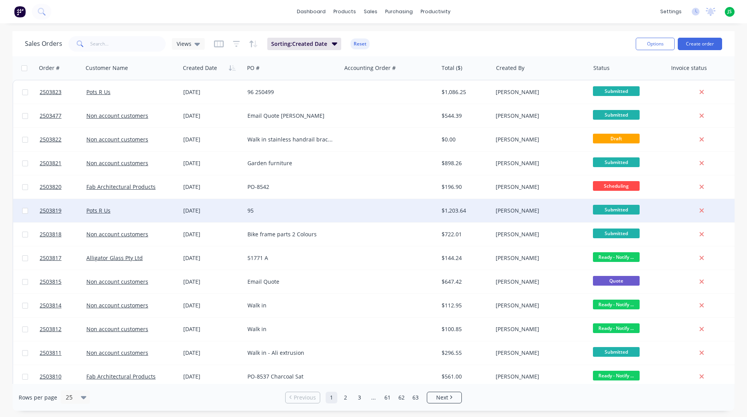
click at [354, 211] on div at bounding box center [389, 210] width 97 height 23
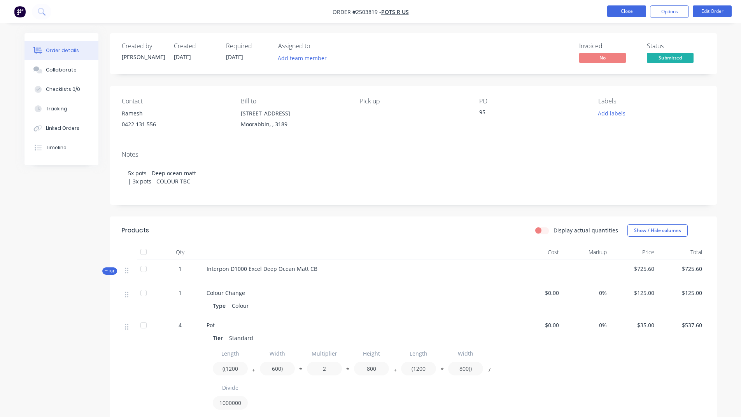
click at [625, 8] on button "Close" at bounding box center [626, 11] width 39 height 12
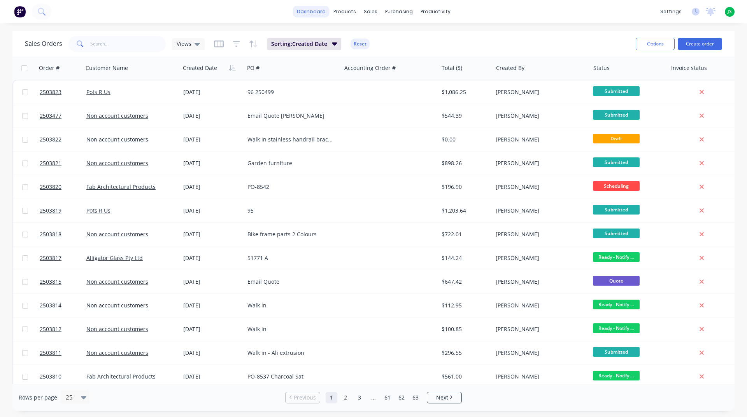
click at [316, 14] on link "dashboard" at bounding box center [311, 12] width 37 height 12
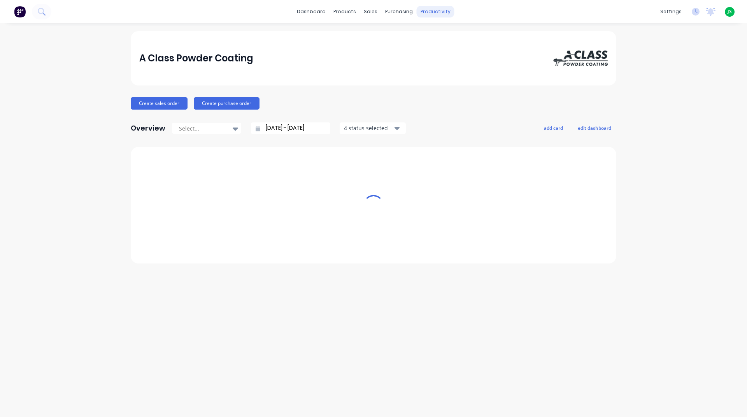
click at [434, 10] on div "productivity" at bounding box center [435, 12] width 38 height 12
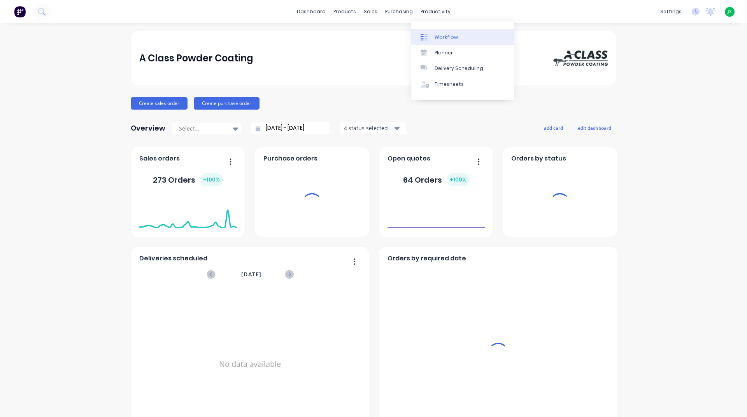
click at [450, 34] on div "Workflow" at bounding box center [445, 37] width 23 height 7
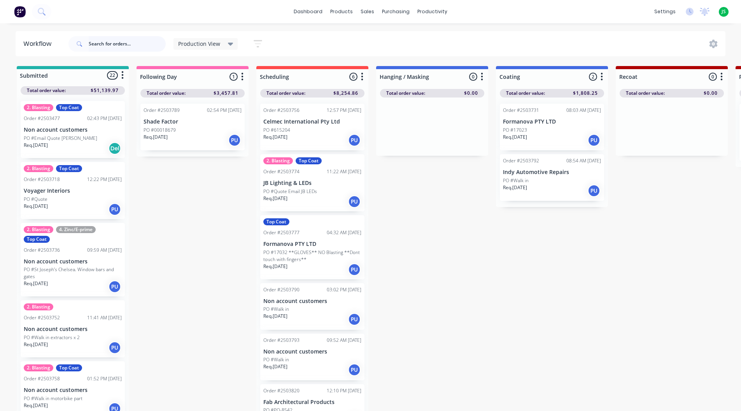
click at [139, 45] on input "text" at bounding box center [127, 44] width 77 height 16
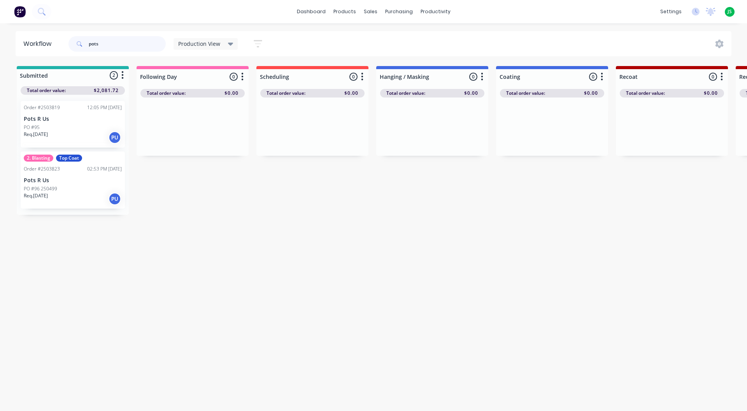
type input "pots"
click at [59, 130] on div "PO #95" at bounding box center [73, 127] width 98 height 7
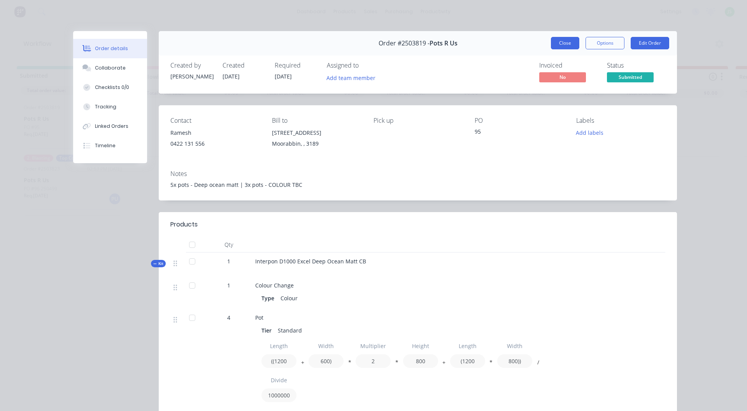
click at [554, 42] on button "Close" at bounding box center [565, 43] width 28 height 12
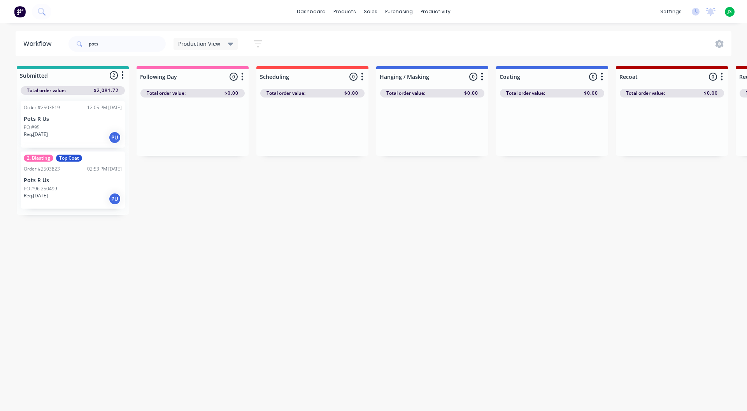
click at [65, 192] on div "Req. [DATE] PU" at bounding box center [73, 198] width 98 height 13
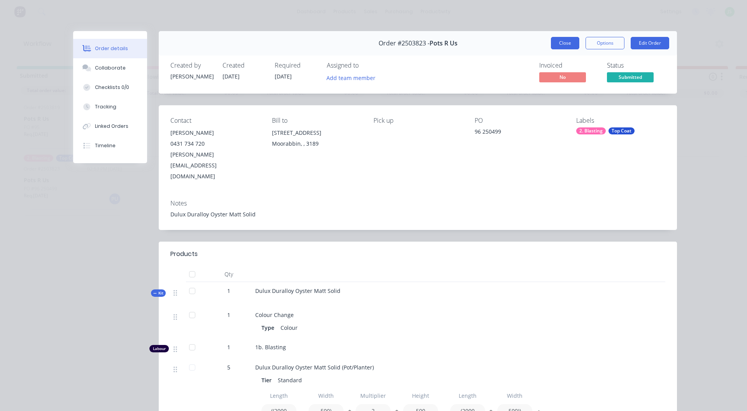
click at [563, 40] on button "Close" at bounding box center [565, 43] width 28 height 12
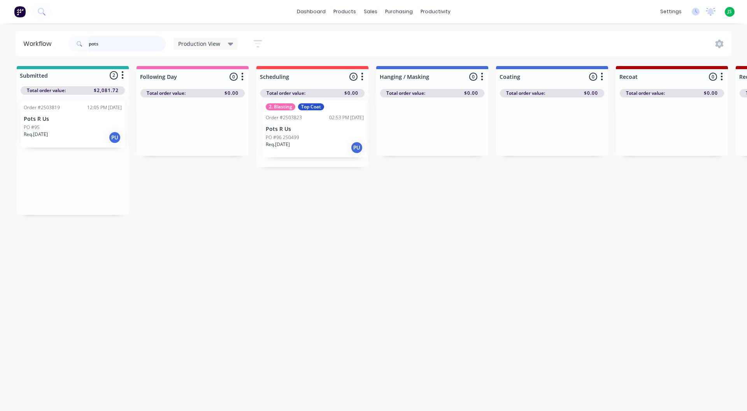
drag, startPoint x: 54, startPoint y: 190, endPoint x: 299, endPoint y: 139, distance: 251.1
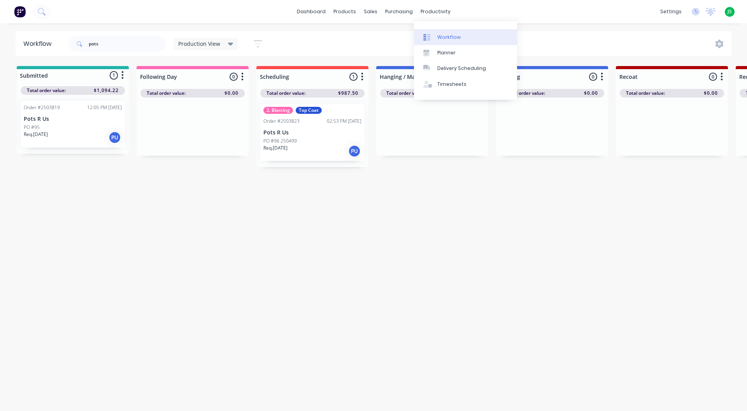
click at [447, 36] on div "Workflow" at bounding box center [448, 37] width 23 height 7
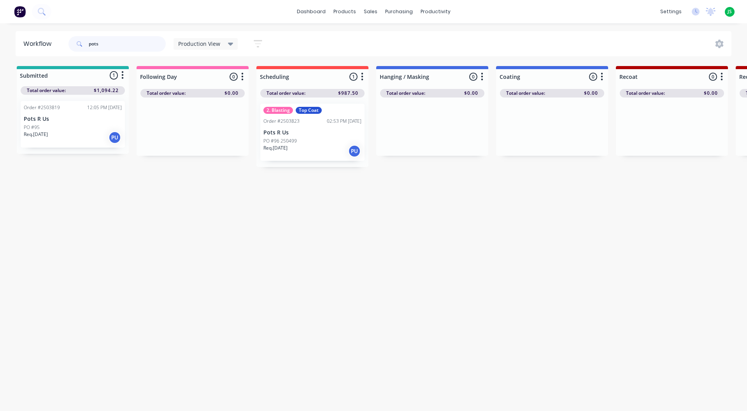
drag, startPoint x: 124, startPoint y: 47, endPoint x: 39, endPoint y: 53, distance: 84.6
click at [45, 53] on header "Workflow pots Production View Save new view None edit Production View (Default)…" at bounding box center [374, 43] width 716 height 25
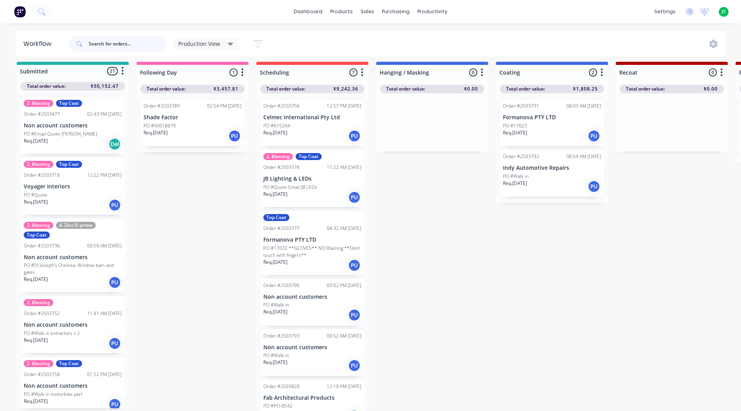
scroll to position [10, 0]
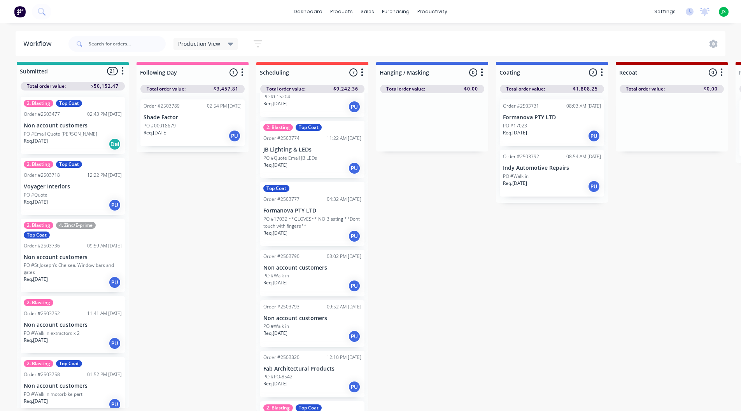
scroll to position [77, 0]
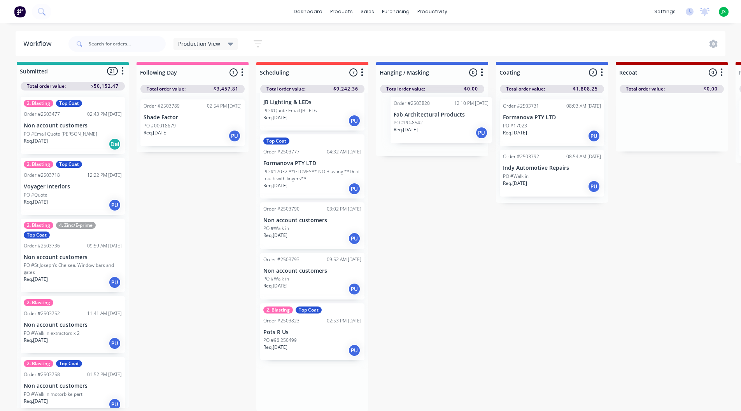
drag, startPoint x: 313, startPoint y: 333, endPoint x: 444, endPoint y: 128, distance: 243.2
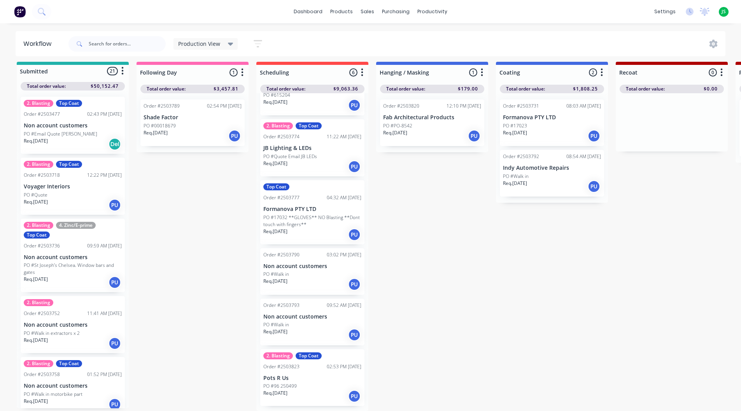
scroll to position [26, 0]
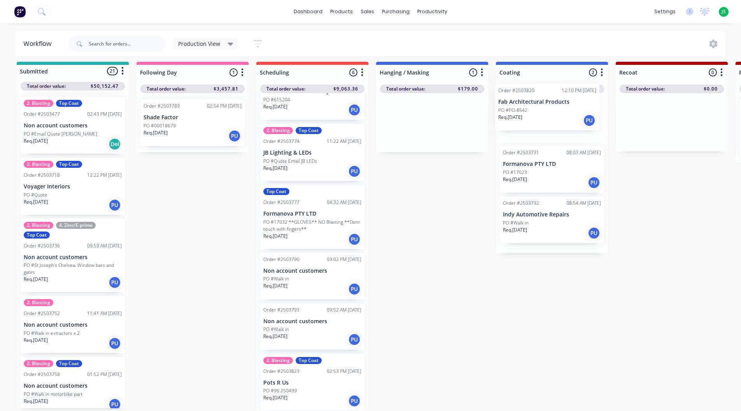
drag, startPoint x: 434, startPoint y: 119, endPoint x: 551, endPoint y: 108, distance: 117.5
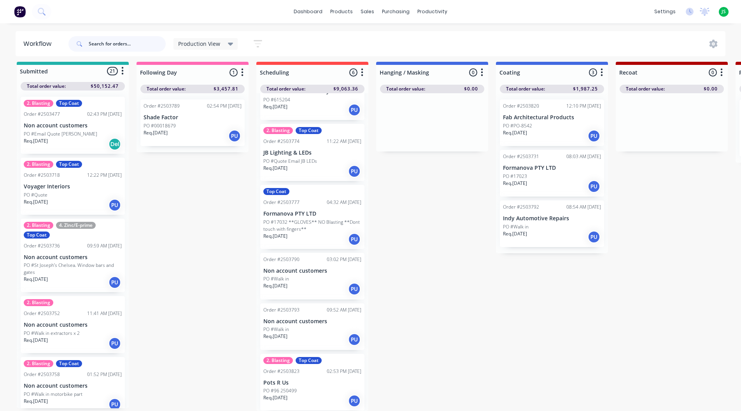
click at [111, 45] on input "text" at bounding box center [127, 44] width 77 height 16
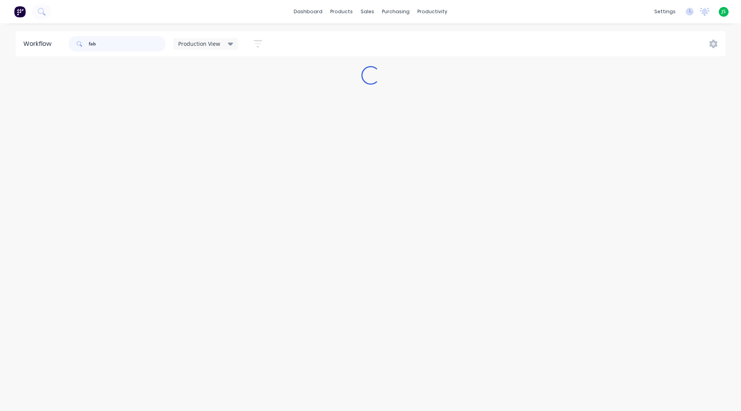
scroll to position [0, 0]
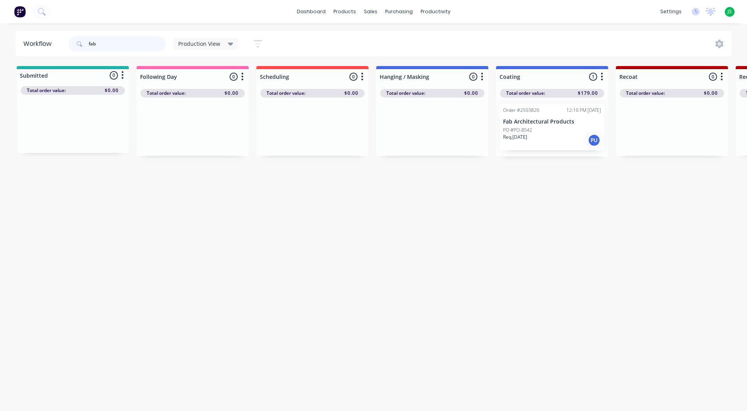
type input "fab"
click at [545, 134] on div "Req. [DATE] PU" at bounding box center [552, 140] width 98 height 13
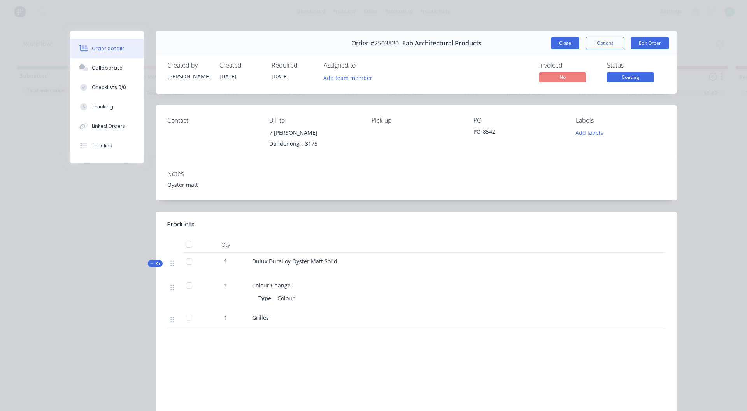
click at [562, 40] on button "Close" at bounding box center [565, 43] width 28 height 12
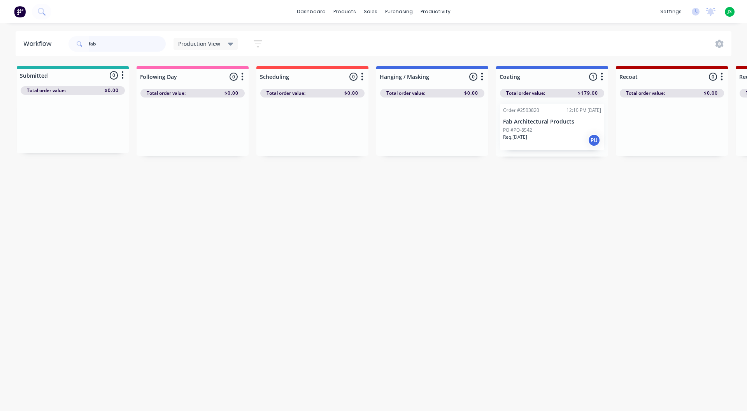
drag, startPoint x: 121, startPoint y: 41, endPoint x: 3, endPoint y: 47, distance: 118.7
click at [3, 47] on div "Workflow fab Production View Save new view None edit Production View (Default) …" at bounding box center [373, 43] width 747 height 25
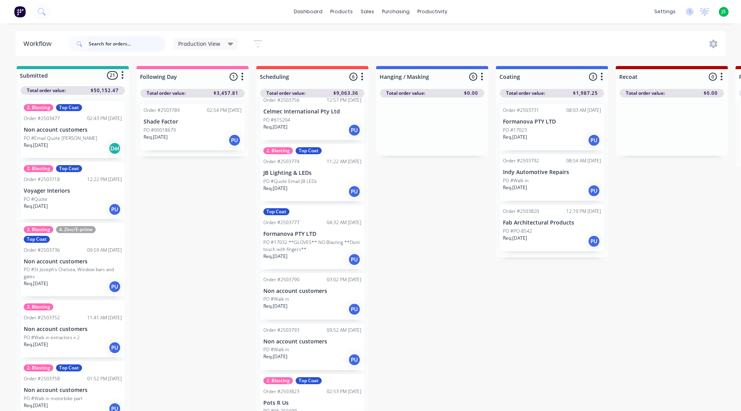
scroll to position [26, 0]
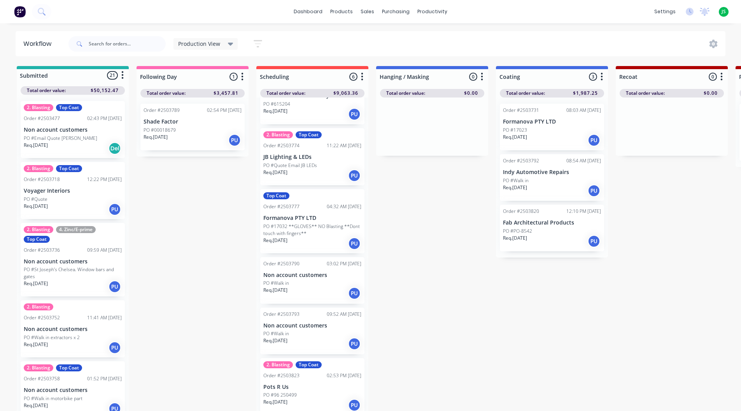
click at [322, 285] on div "PO #Walk in" at bounding box center [312, 283] width 98 height 7
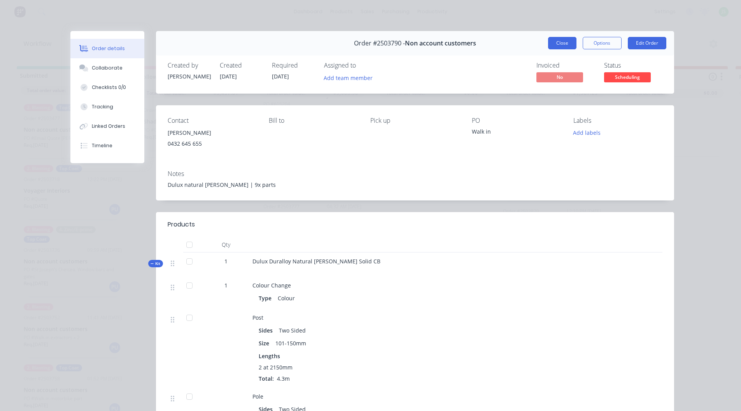
click at [555, 38] on button "Close" at bounding box center [562, 43] width 28 height 12
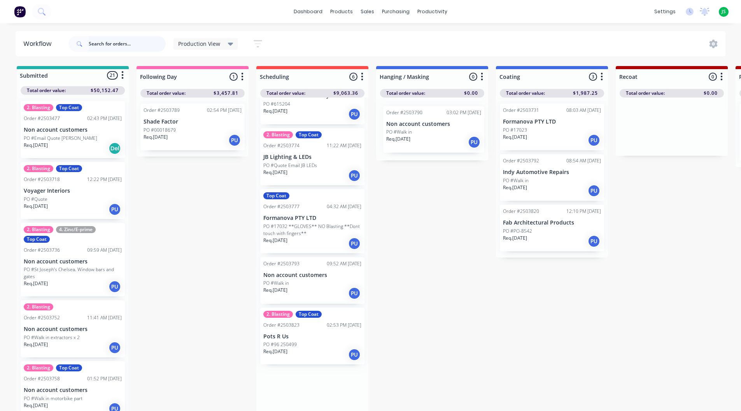
drag, startPoint x: 311, startPoint y: 294, endPoint x: 435, endPoint y: 137, distance: 199.6
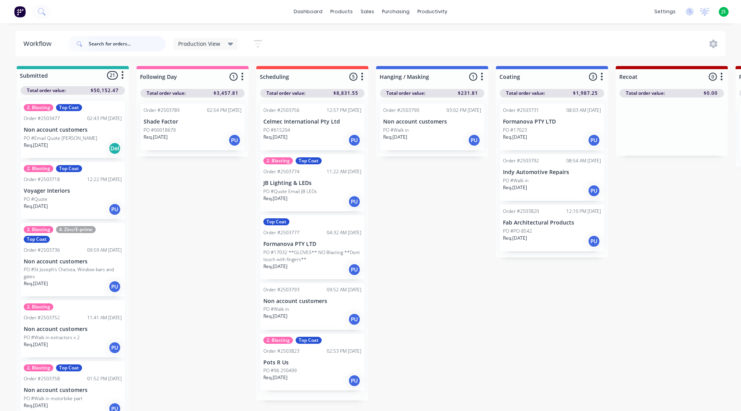
scroll to position [0, 0]
click at [313, 292] on div "Order #2503793 09:52 AM [DATE]" at bounding box center [312, 290] width 98 height 7
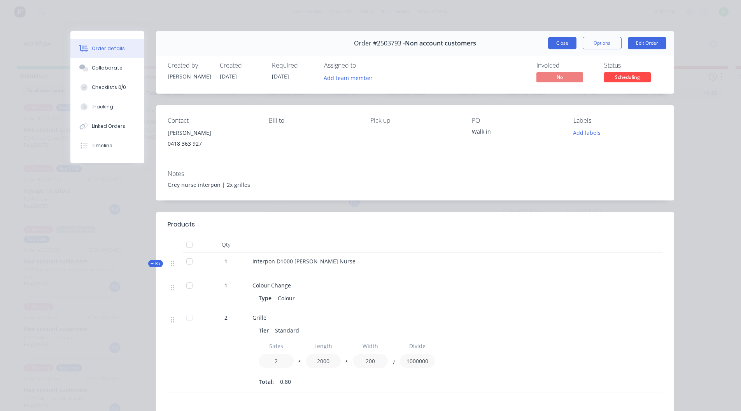
click at [555, 44] on button "Close" at bounding box center [562, 43] width 28 height 12
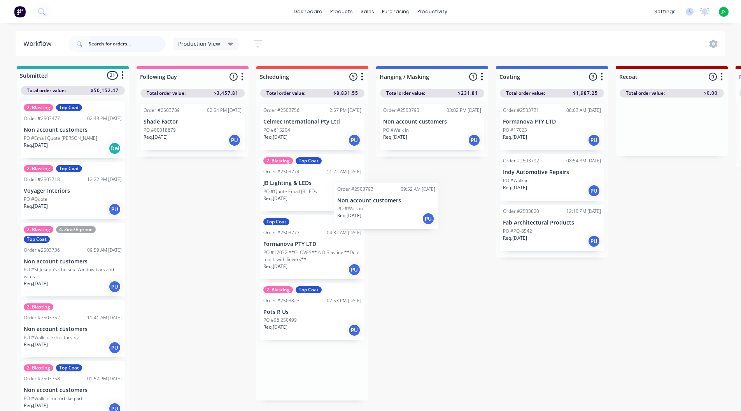
scroll to position [0, 0]
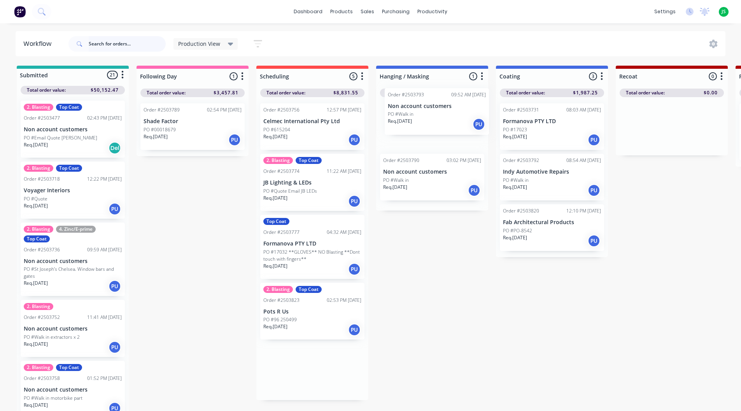
drag, startPoint x: 315, startPoint y: 320, endPoint x: 441, endPoint y: 121, distance: 235.4
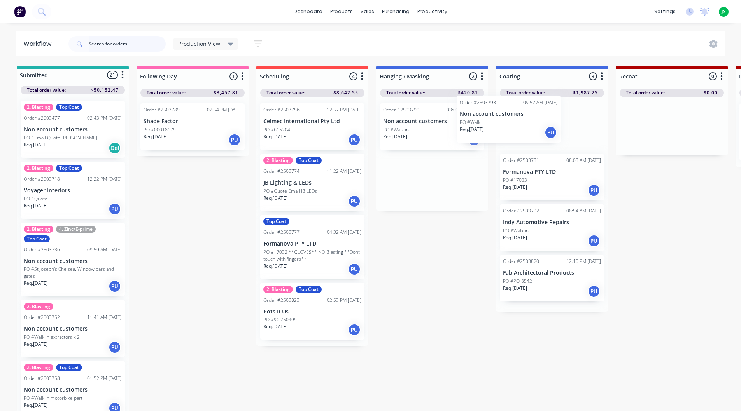
drag, startPoint x: 443, startPoint y: 135, endPoint x: 550, endPoint y: 128, distance: 107.1
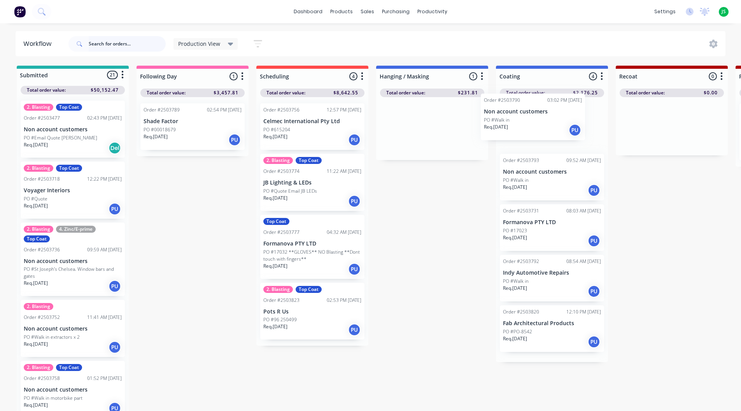
drag, startPoint x: 429, startPoint y: 137, endPoint x: 532, endPoint y: 126, distance: 104.4
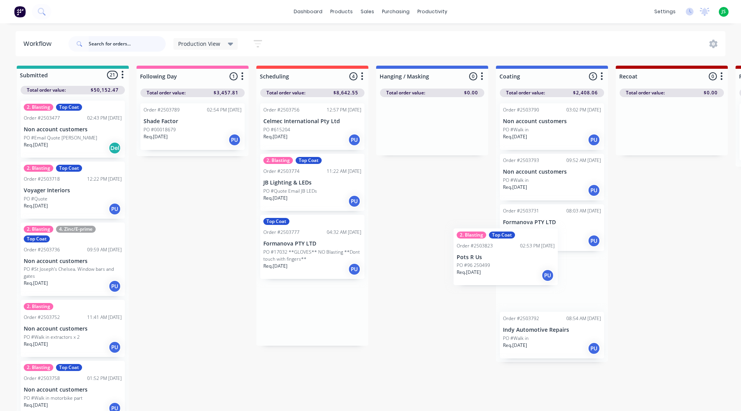
scroll to position [1, 0]
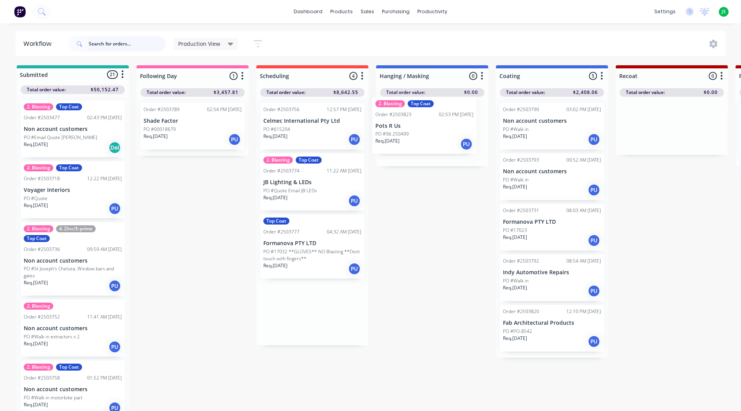
drag, startPoint x: 317, startPoint y: 318, endPoint x: 434, endPoint y: 132, distance: 219.5
drag, startPoint x: 90, startPoint y: 90, endPoint x: 112, endPoint y: 93, distance: 21.9
click at [112, 93] on div "Total order value: $50,152.47" at bounding box center [73, 90] width 104 height 9
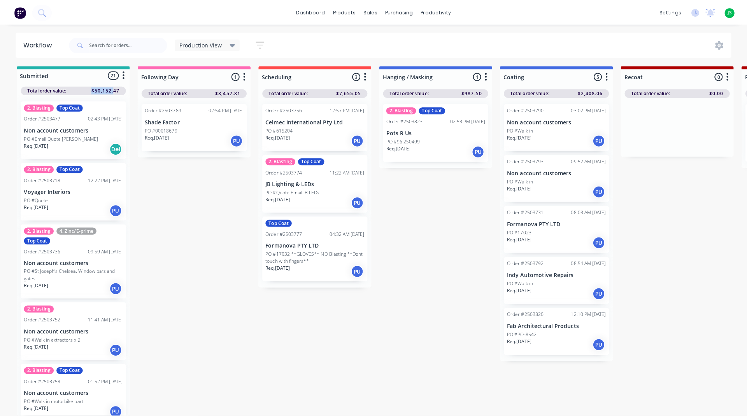
scroll to position [0, 0]
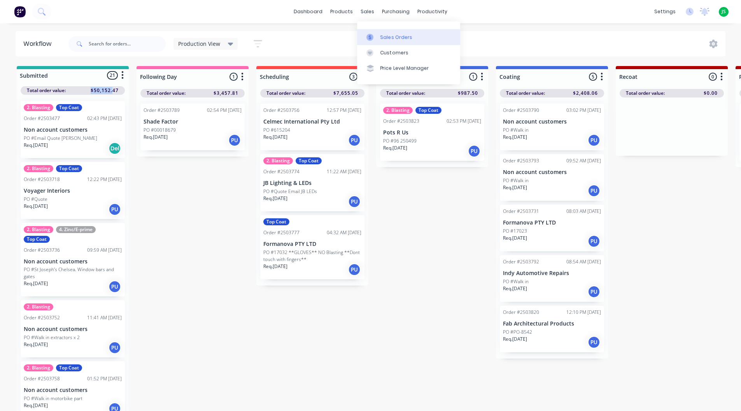
click at [385, 35] on div "Sales Orders" at bounding box center [396, 37] width 32 height 7
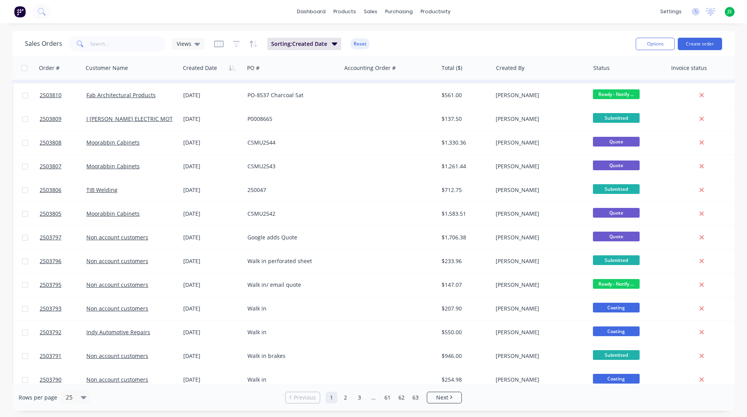
scroll to position [292, 0]
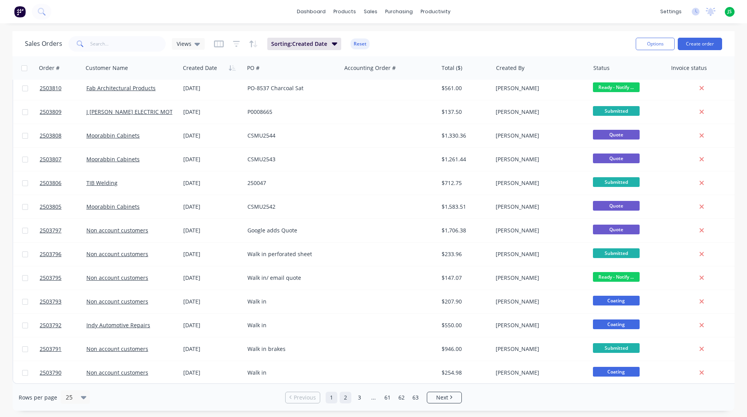
click at [342, 397] on link "2" at bounding box center [345, 398] width 12 height 12
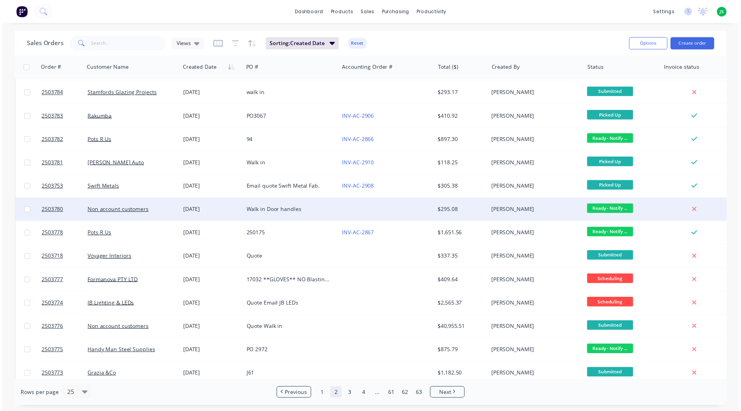
scroll to position [156, 0]
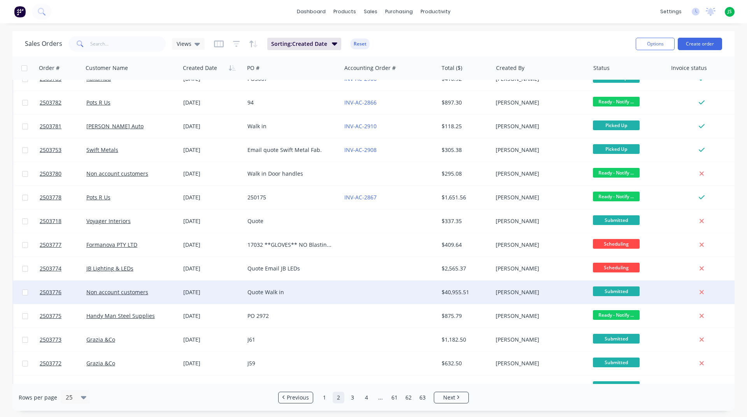
click at [348, 293] on div at bounding box center [389, 292] width 97 height 23
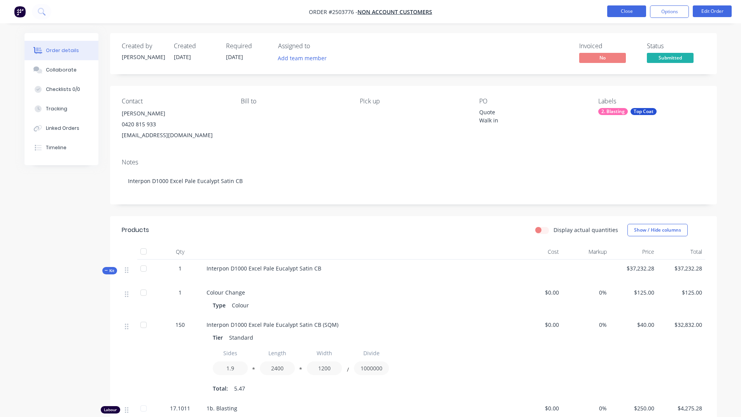
click at [625, 9] on button "Close" at bounding box center [626, 11] width 39 height 12
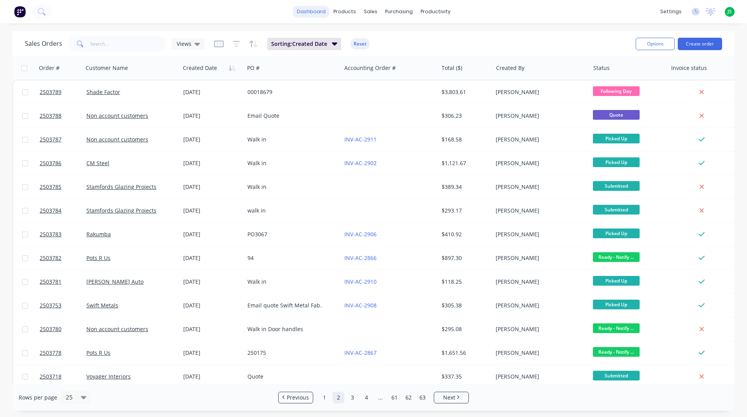
click at [308, 15] on link "dashboard" at bounding box center [311, 12] width 37 height 12
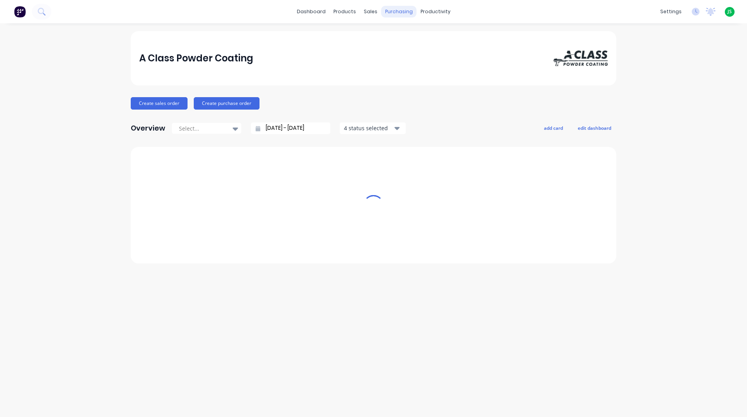
drag, startPoint x: 308, startPoint y: 15, endPoint x: 402, endPoint y: 15, distance: 94.5
click at [431, 11] on div "productivity" at bounding box center [435, 12] width 38 height 12
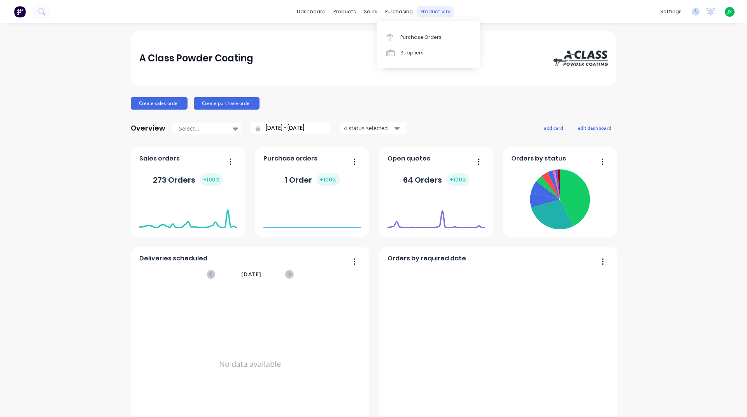
click at [437, 14] on div "productivity" at bounding box center [435, 12] width 38 height 12
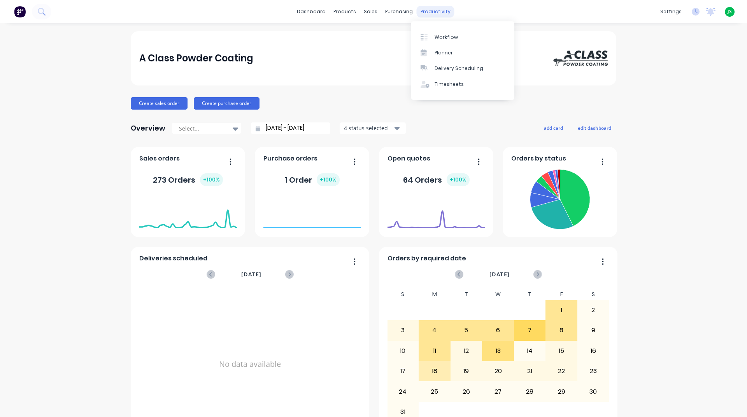
click at [432, 10] on div "productivity" at bounding box center [435, 12] width 38 height 12
click at [441, 33] on link "Workflow" at bounding box center [462, 37] width 103 height 16
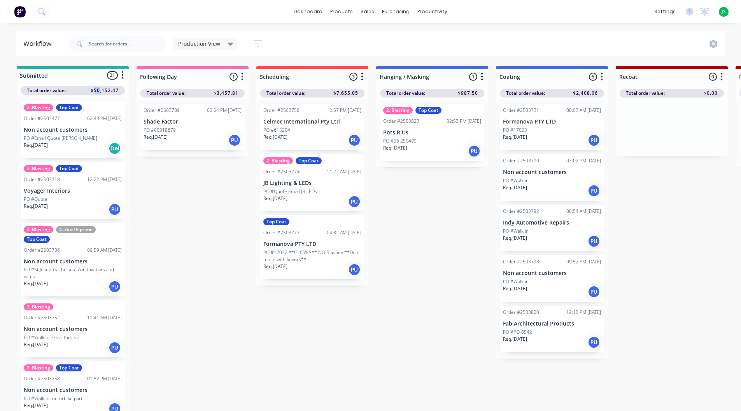
drag, startPoint x: 93, startPoint y: 90, endPoint x: 99, endPoint y: 90, distance: 5.8
click at [99, 90] on span "$50,152.47" at bounding box center [105, 90] width 28 height 7
drag, startPoint x: 335, startPoint y: 94, endPoint x: 466, endPoint y: 95, distance: 131.4
click at [355, 93] on span "$7,655.05" at bounding box center [345, 93] width 25 height 7
drag, startPoint x: 459, startPoint y: 93, endPoint x: 500, endPoint y: 93, distance: 40.4
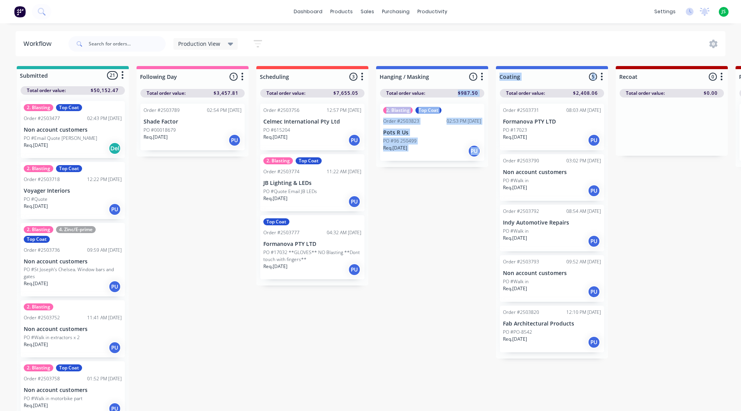
click at [569, 93] on div "Total order value: $2,408.06" at bounding box center [552, 93] width 104 height 9
drag, startPoint x: 575, startPoint y: 92, endPoint x: 597, endPoint y: 94, distance: 22.3
click at [597, 94] on span "$2,408.06" at bounding box center [585, 93] width 25 height 7
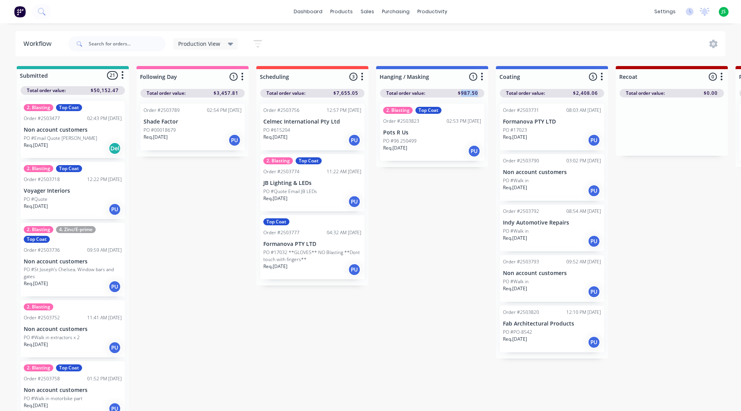
drag, startPoint x: 478, startPoint y: 94, endPoint x: 460, endPoint y: 92, distance: 18.5
click at [460, 92] on div "Total order value: $987.50" at bounding box center [432, 93] width 104 height 9
click at [296, 125] on p "Celmec International Pty Ltd" at bounding box center [312, 122] width 98 height 7
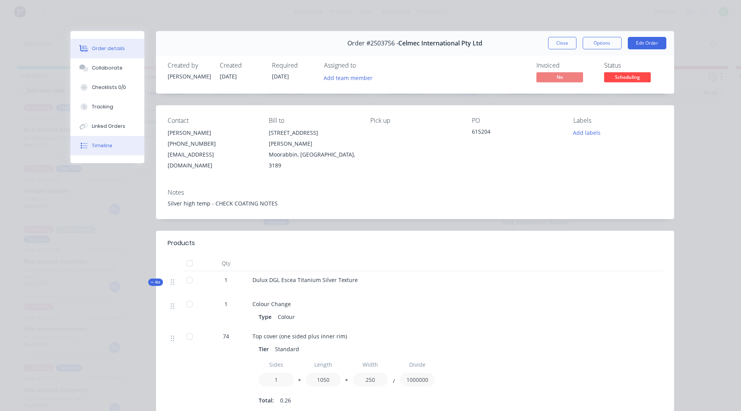
click at [106, 143] on div "Timeline" at bounding box center [102, 145] width 21 height 7
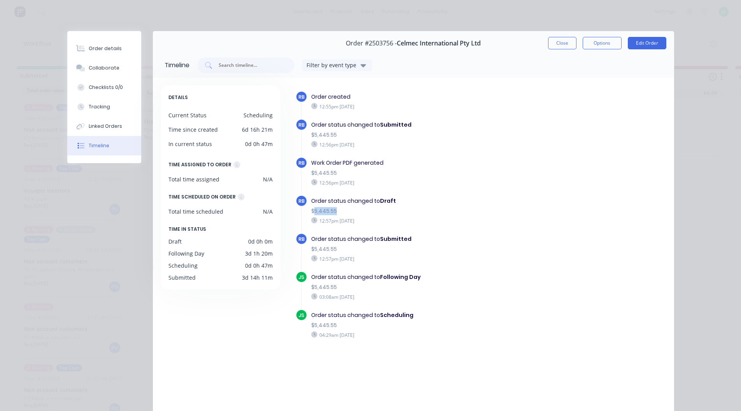
drag, startPoint x: 334, startPoint y: 213, endPoint x: 311, endPoint y: 210, distance: 23.1
click at [311, 210] on div "$5,445.55" at bounding box center [425, 211] width 229 height 8
click at [481, 238] on div "Order status changed to Submitted" at bounding box center [425, 239] width 229 height 8
click at [559, 45] on button "Close" at bounding box center [562, 43] width 28 height 12
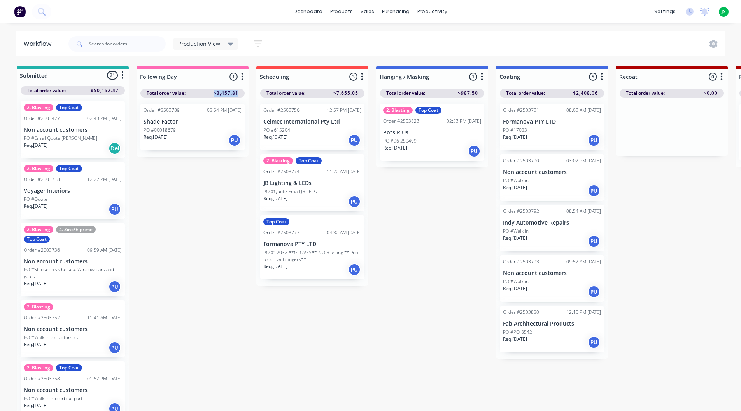
drag, startPoint x: 240, startPoint y: 95, endPoint x: 212, endPoint y: 95, distance: 28.0
click at [212, 95] on div "Total order value: $3,457.81" at bounding box center [192, 93] width 104 height 9
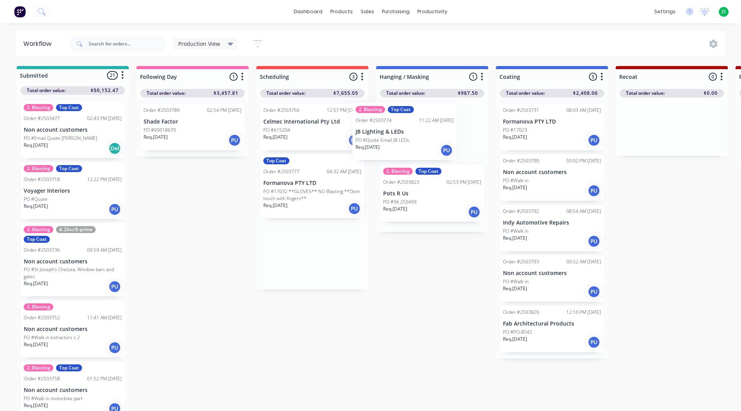
drag, startPoint x: 314, startPoint y: 188, endPoint x: 413, endPoint y: 129, distance: 115.6
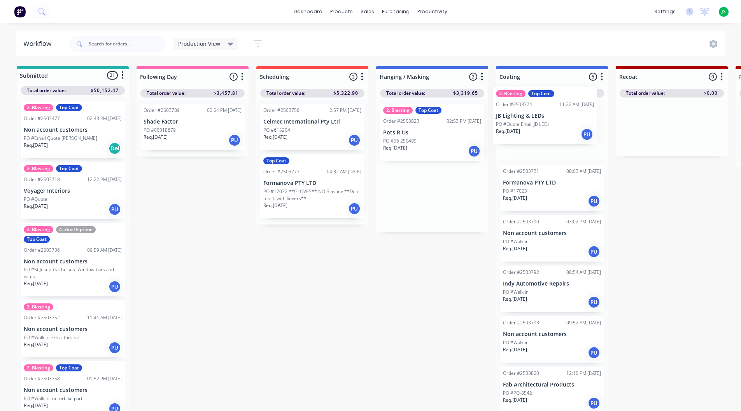
drag, startPoint x: 427, startPoint y: 144, endPoint x: 542, endPoint y: 126, distance: 117.0
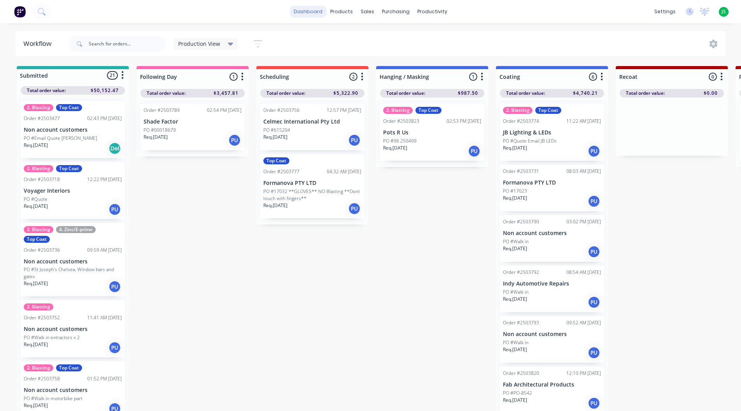
click at [315, 11] on link "dashboard" at bounding box center [308, 12] width 37 height 12
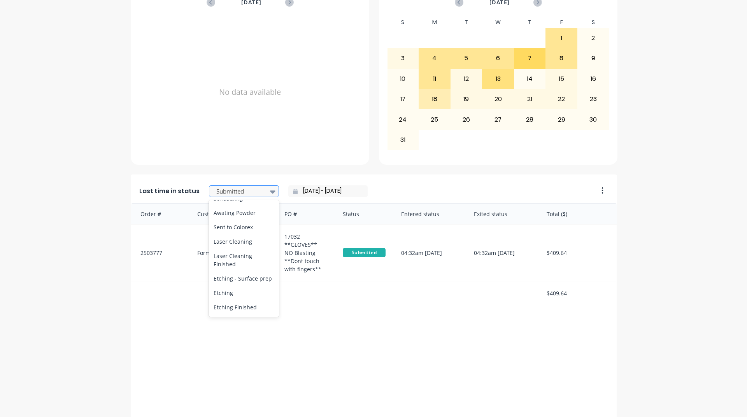
scroll to position [272, 0]
click at [239, 234] on div "Coating" at bounding box center [244, 226] width 70 height 14
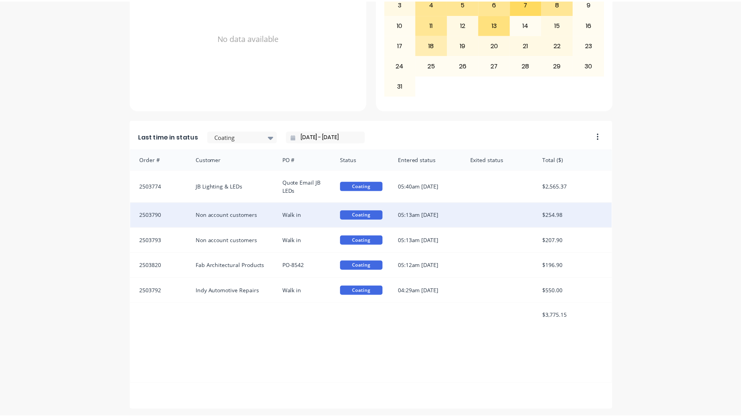
scroll to position [327, 0]
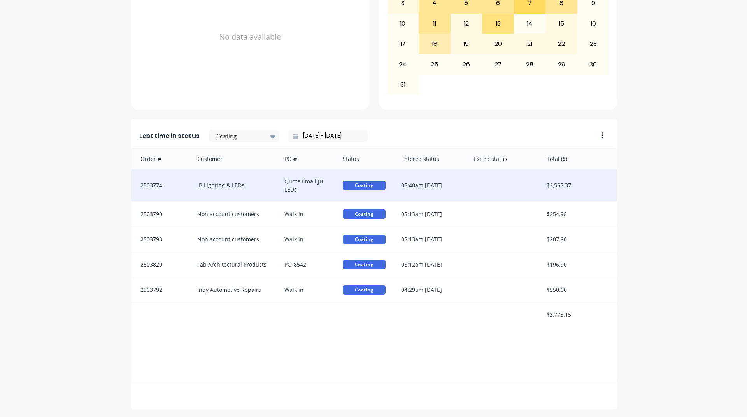
click at [301, 187] on div "Quote Email JB LEDs" at bounding box center [305, 186] width 58 height 32
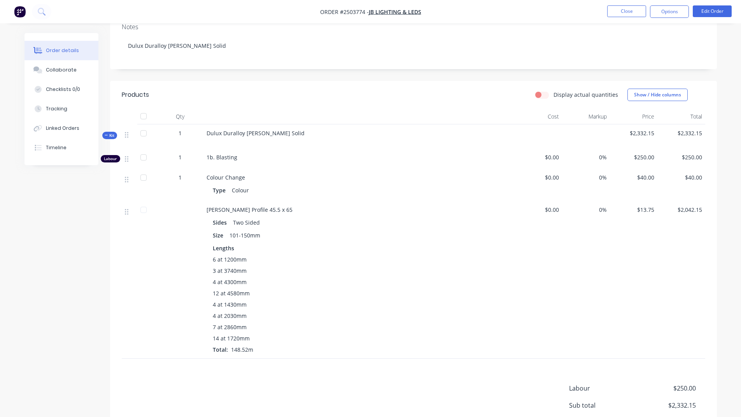
scroll to position [21, 0]
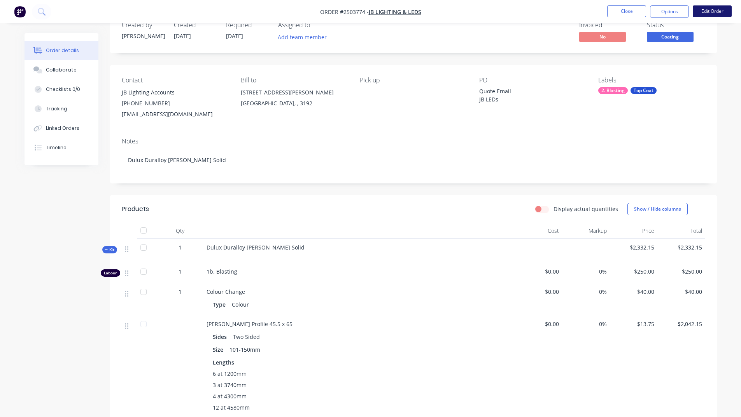
click at [709, 9] on button "Edit Order" at bounding box center [712, 11] width 39 height 12
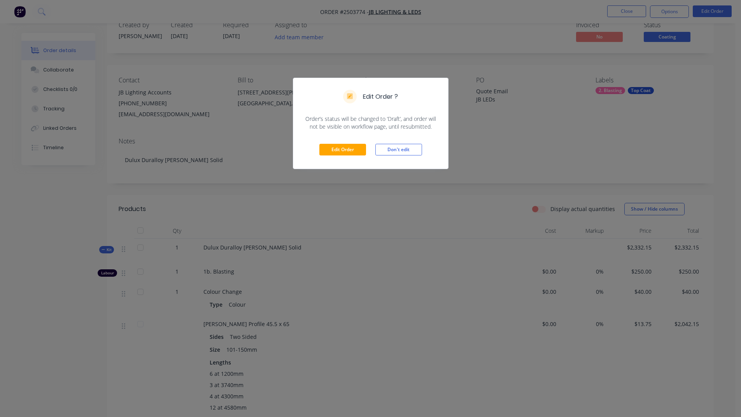
click at [361, 237] on div "Edit Order ? Order’s status will be changed to ‘Draft’, and order will not be v…" at bounding box center [370, 208] width 741 height 417
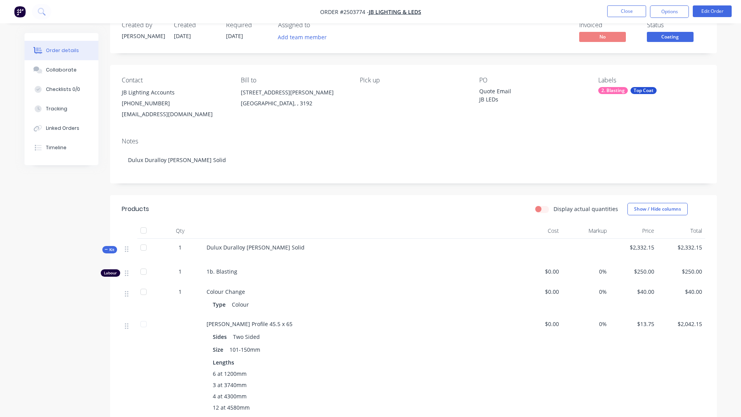
click at [147, 274] on div at bounding box center [144, 272] width 16 height 16
click at [147, 272] on div at bounding box center [144, 272] width 16 height 16
click at [142, 271] on div at bounding box center [144, 272] width 16 height 16
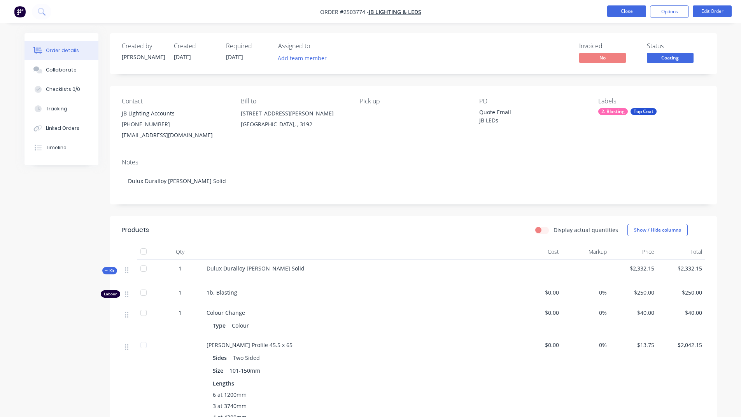
click at [626, 13] on button "Close" at bounding box center [626, 11] width 39 height 12
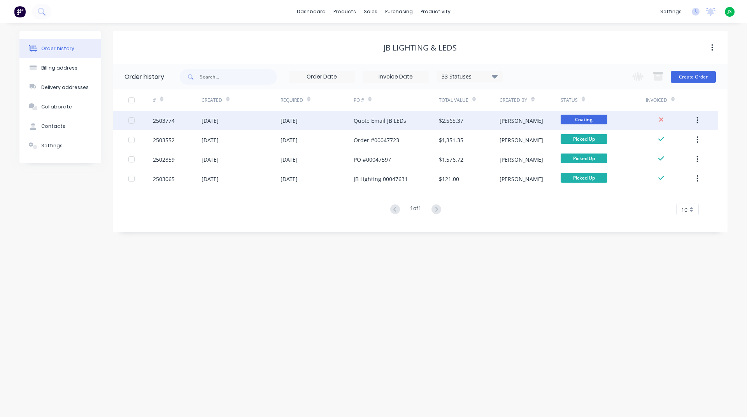
click at [422, 120] on div "Quote Email JB LEDs" at bounding box center [395, 120] width 85 height 19
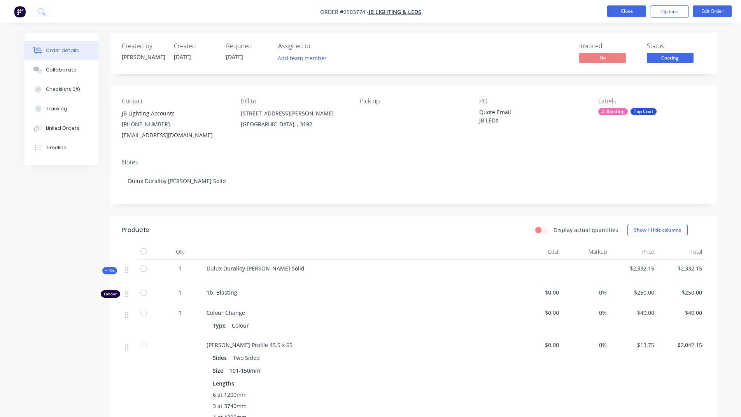
click at [619, 10] on button "Close" at bounding box center [626, 11] width 39 height 12
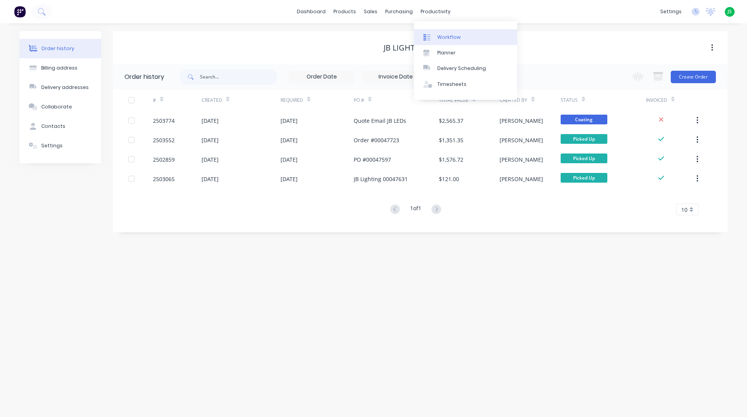
click at [449, 40] on div "Workflow" at bounding box center [448, 37] width 23 height 7
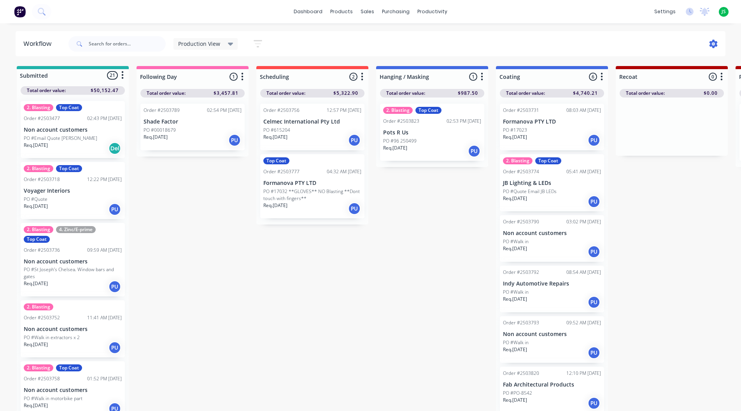
click at [716, 45] on icon at bounding box center [713, 44] width 8 height 9
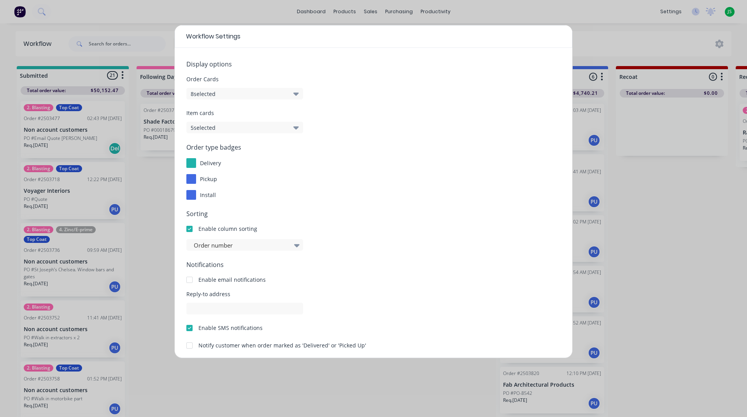
click at [315, 371] on div "Workflow Settings Display options Order Cards 8 selected Item cards 5 selected …" at bounding box center [373, 208] width 747 height 417
click at [640, 86] on div "Workflow Settings Display options Order Cards 8 selected Item cards 5 selected …" at bounding box center [373, 208] width 747 height 417
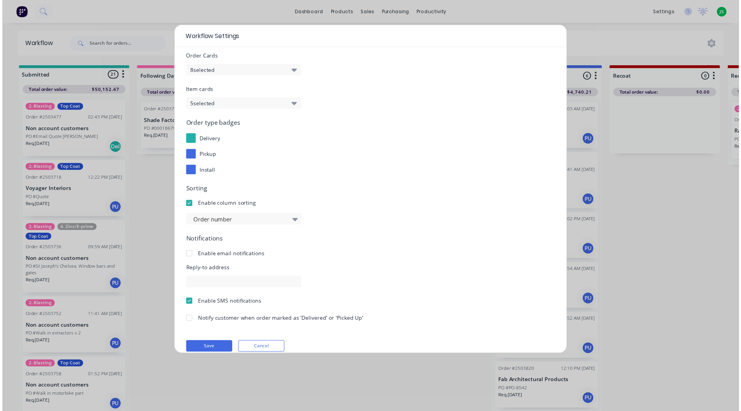
scroll to position [33, 0]
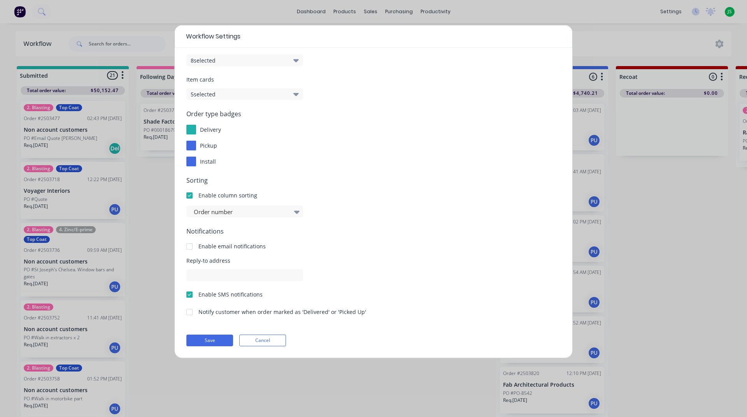
click at [275, 341] on button "Cancel" at bounding box center [262, 341] width 47 height 12
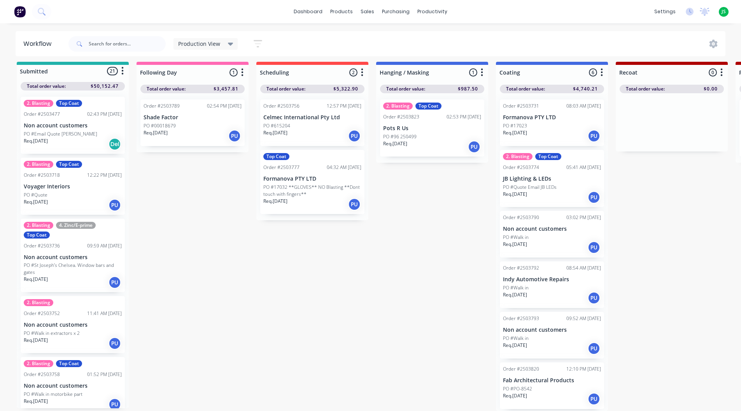
scroll to position [9, 0]
click at [540, 122] on div "PO #17023" at bounding box center [552, 125] width 98 height 7
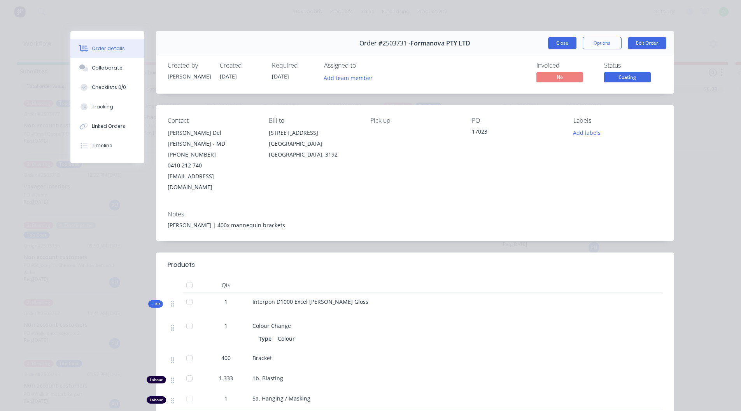
click at [565, 45] on button "Close" at bounding box center [562, 43] width 28 height 12
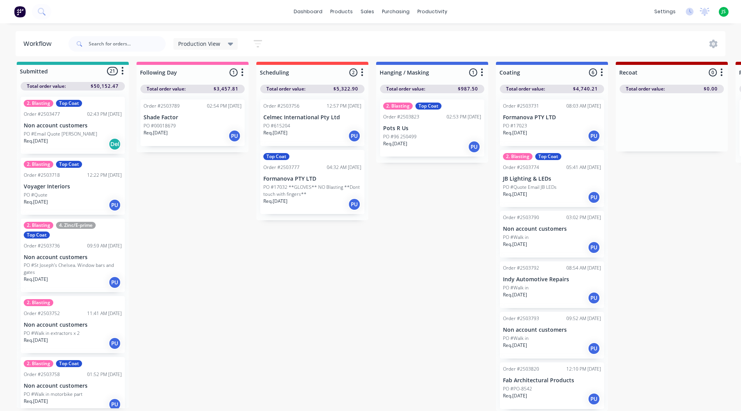
scroll to position [9, 0]
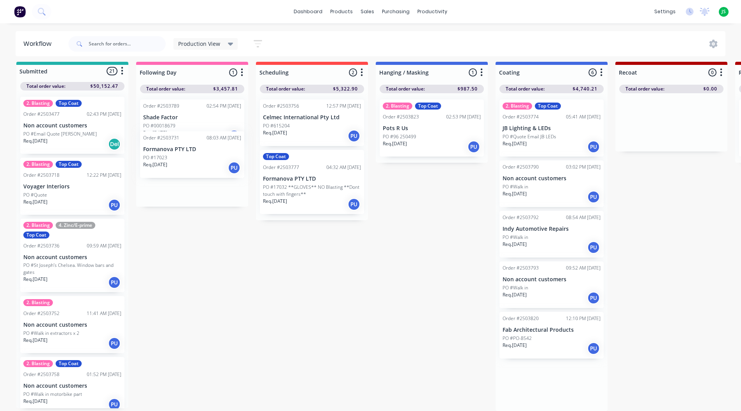
drag, startPoint x: 572, startPoint y: 124, endPoint x: 210, endPoint y: 163, distance: 364.1
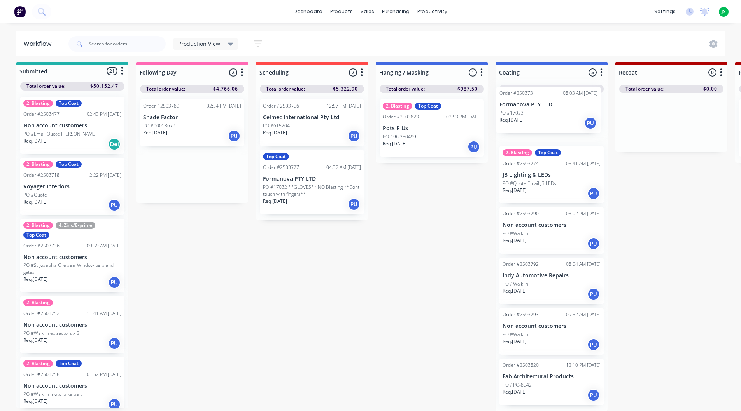
drag, startPoint x: 187, startPoint y: 175, endPoint x: 545, endPoint y: 121, distance: 362.6
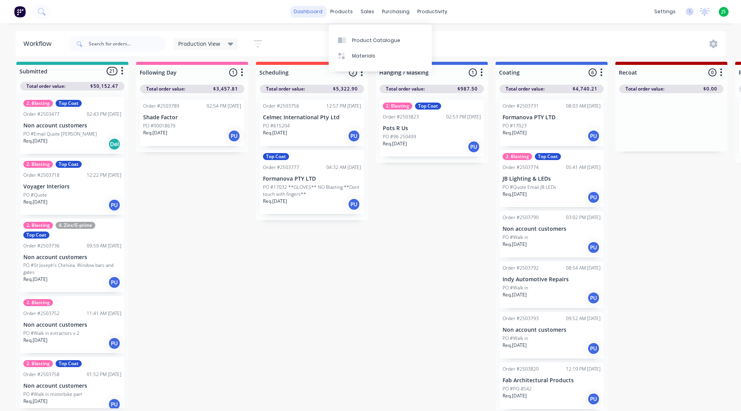
click at [313, 12] on link "dashboard" at bounding box center [308, 12] width 37 height 12
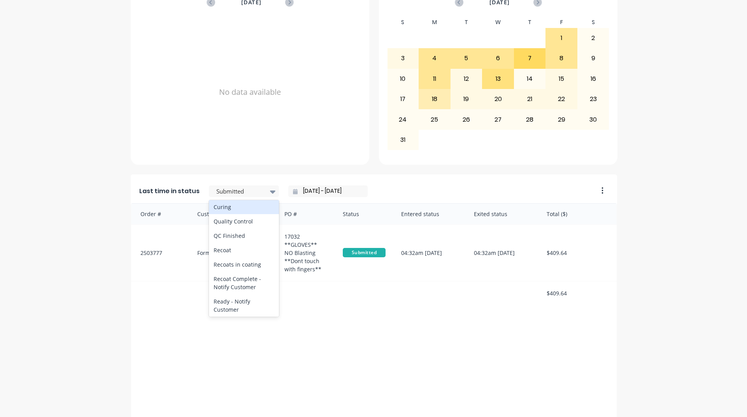
scroll to position [287, 0]
click at [238, 219] on div "Coating" at bounding box center [244, 211] width 70 height 14
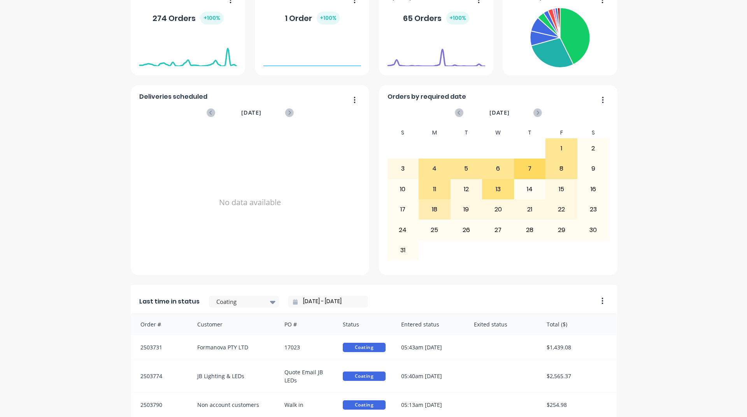
scroll to position [0, 0]
